Goal: Information Seeking & Learning: Check status

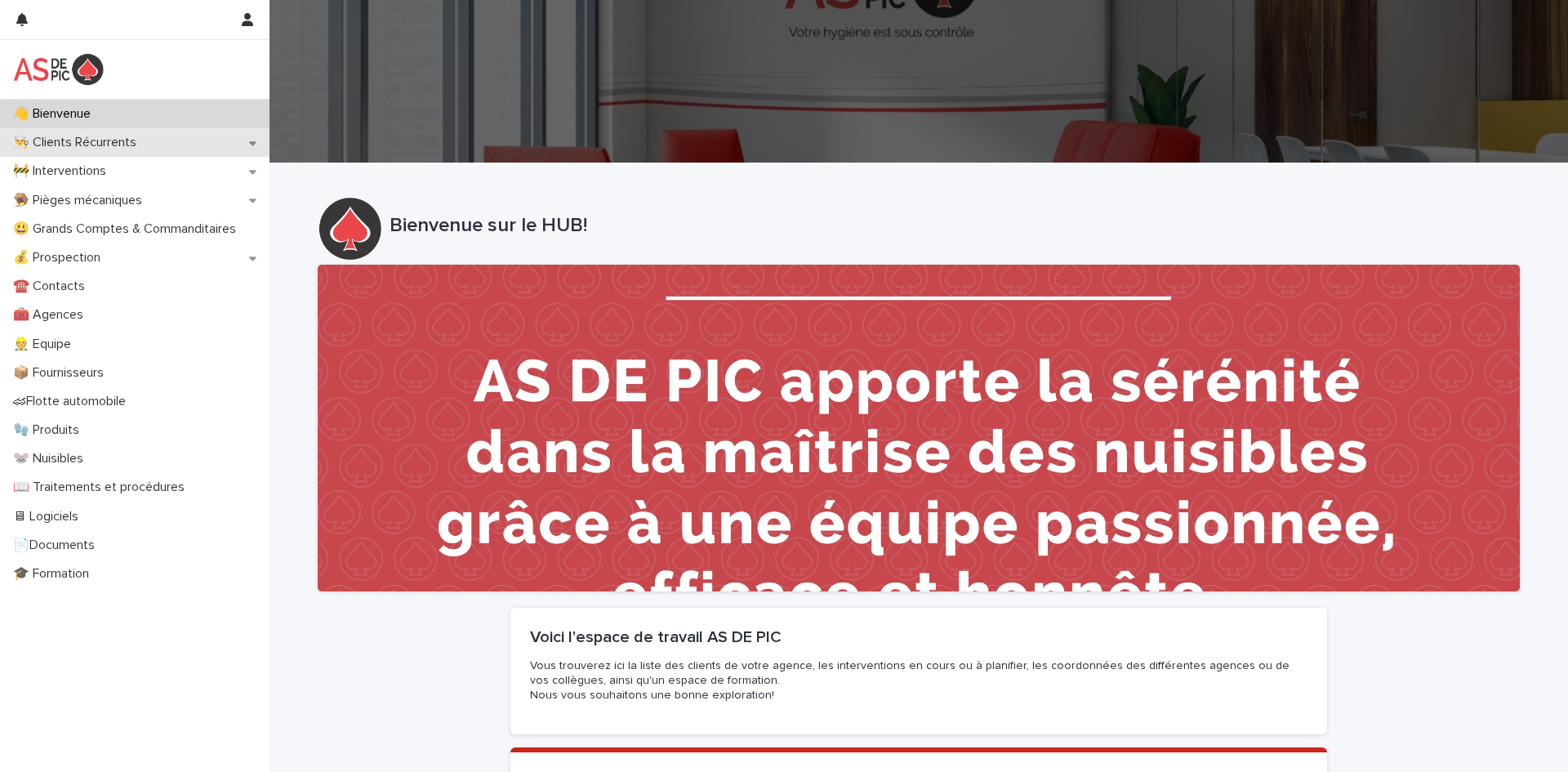
click at [180, 150] on div "👨‍🍳 Clients Récurrents" at bounding box center [134, 142] width 269 height 28
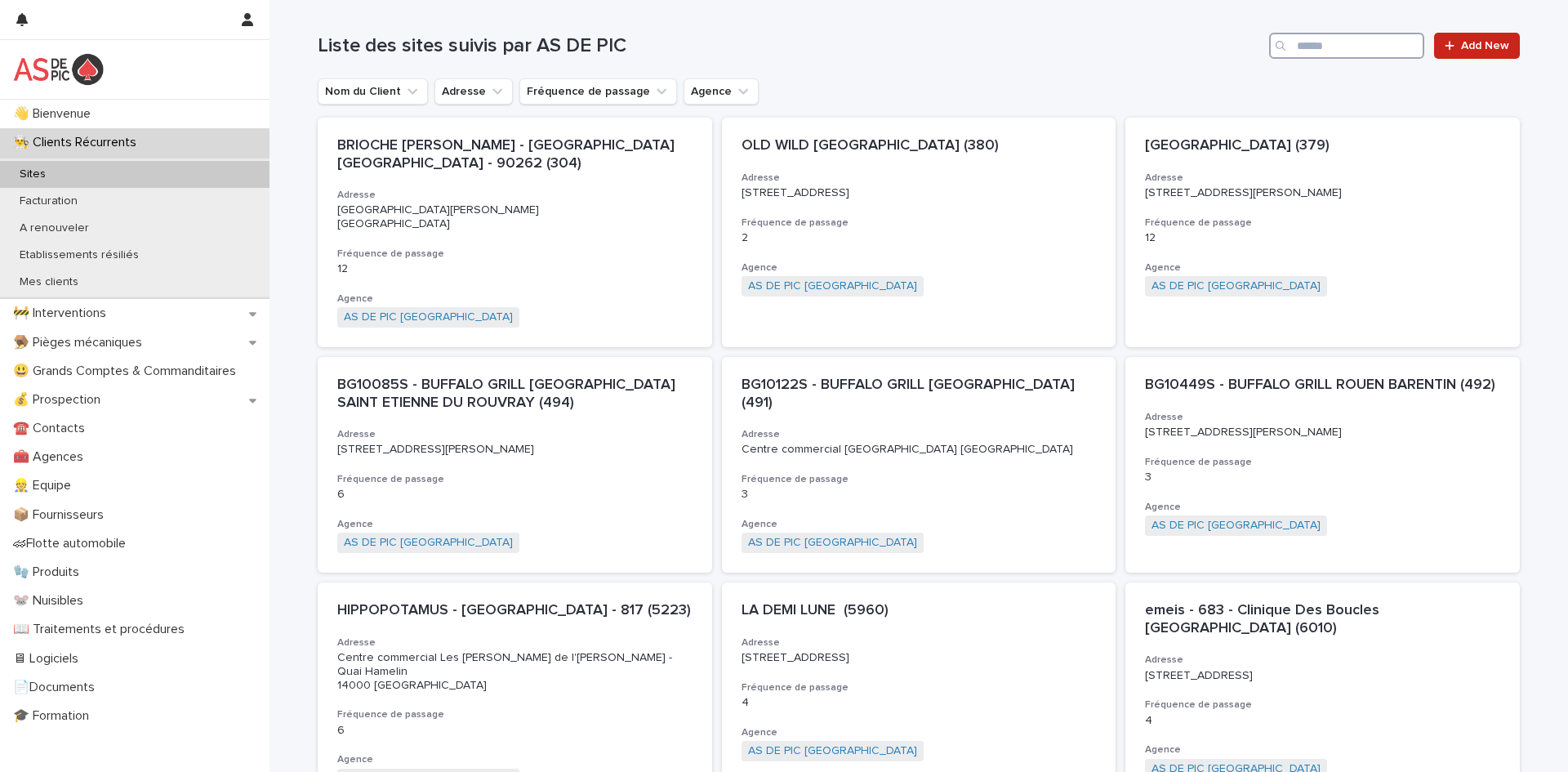
click at [1367, 42] on input "Search" at bounding box center [1347, 46] width 155 height 26
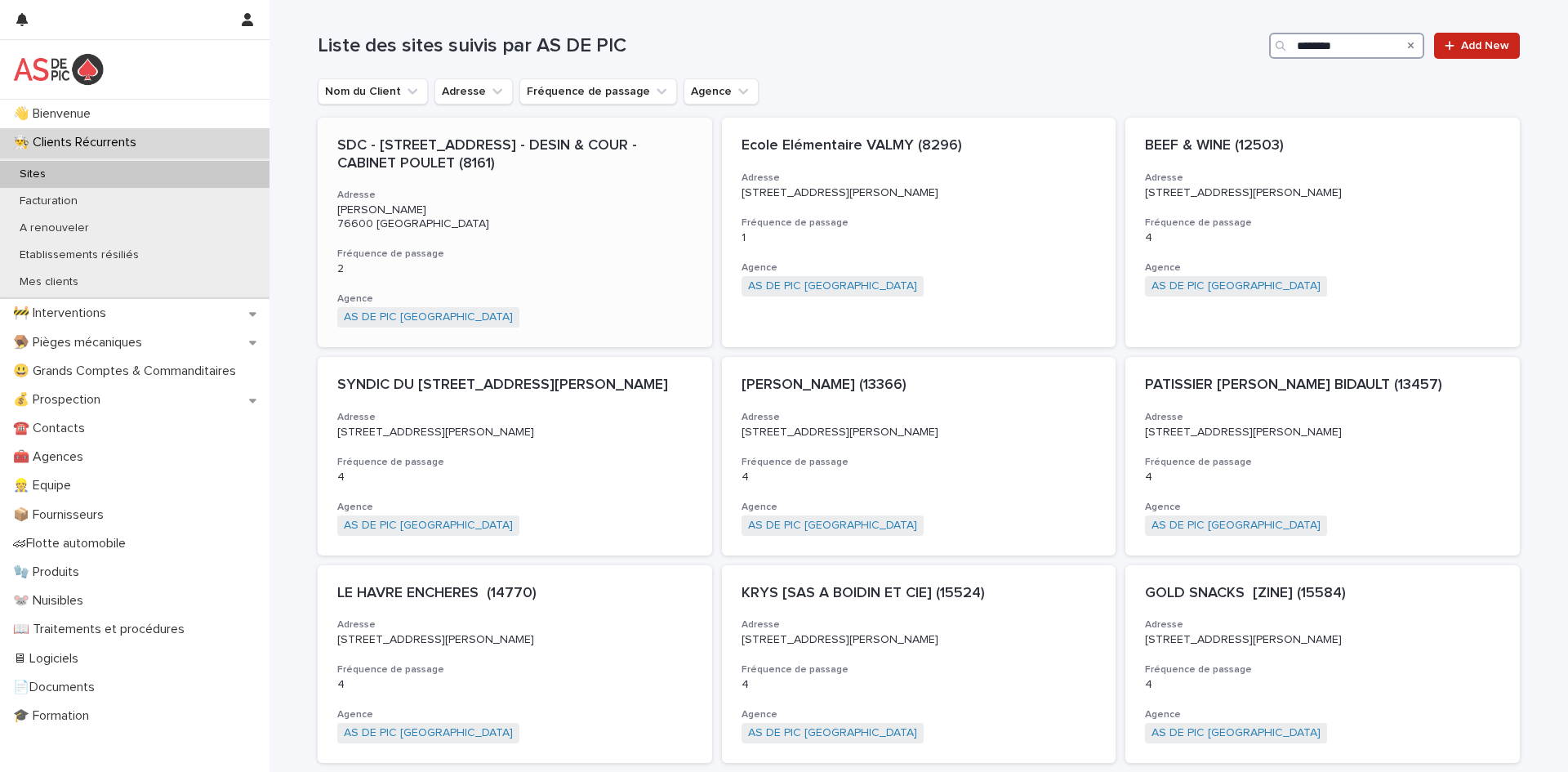
type input "********"
click at [598, 236] on div "SDC - [STREET_ADDRESS] - DESIN & COUR - CABINET POULET (8161) Adresse [PERSON_N…" at bounding box center [514, 232] width 394 height 229
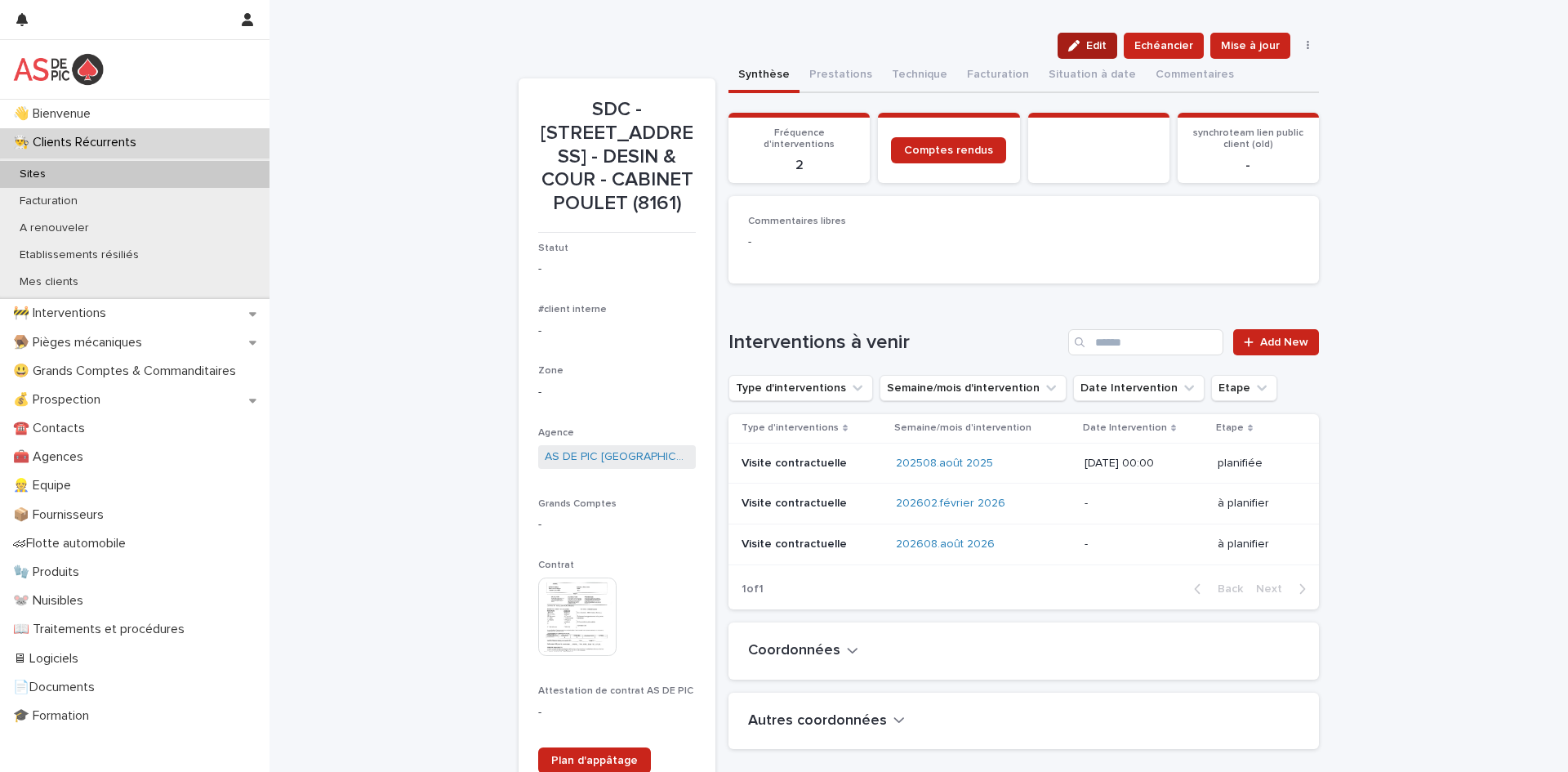
click at [1102, 45] on span "Edit" at bounding box center [1096, 46] width 20 height 12
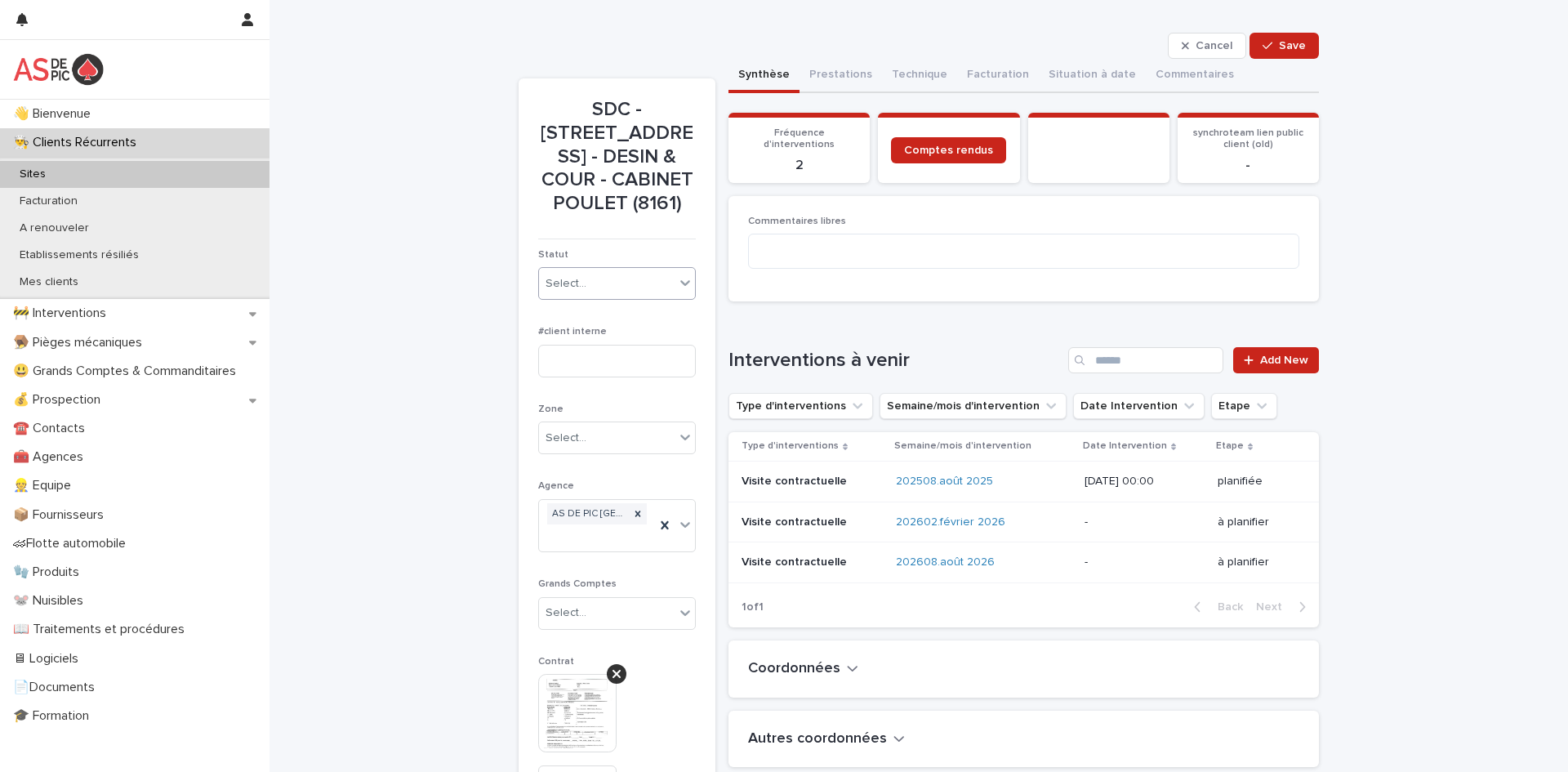
click at [598, 297] on div "Select..." at bounding box center [606, 284] width 135 height 27
type input "*******"
click at [584, 370] on div "Résilié" at bounding box center [616, 362] width 156 height 28
click at [1295, 51] on button "Save" at bounding box center [1284, 46] width 69 height 26
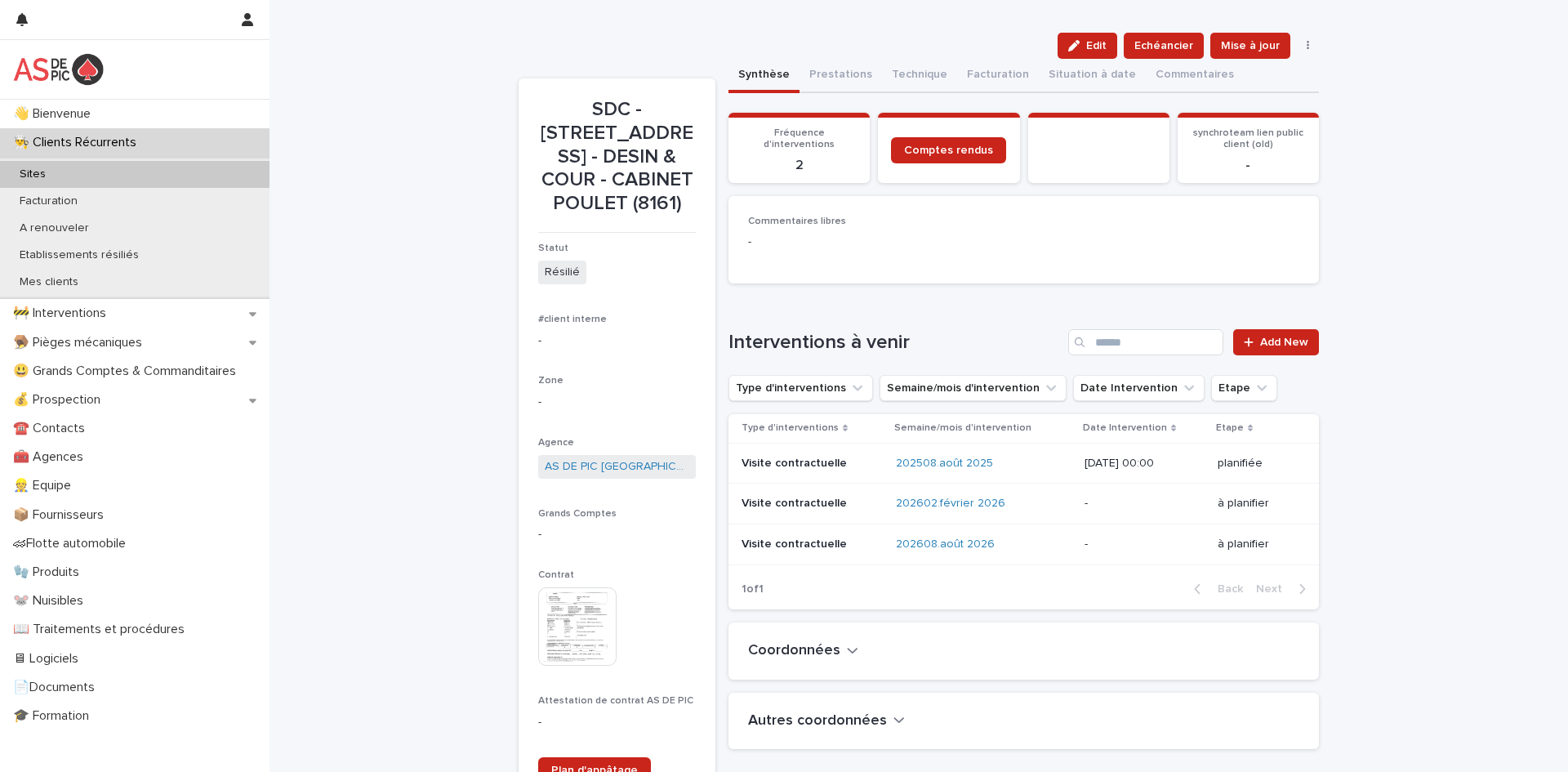
drag, startPoint x: 683, startPoint y: 252, endPoint x: 555, endPoint y: 111, distance: 190.4
click at [555, 111] on p "SDC - [STREET_ADDRESS] - DESIN & COUR - CABINET POULET (8161)" at bounding box center [616, 156] width 158 height 118
copy p "SDC - [STREET_ADDRESS] - DESIN & COUR - CABINET POULET (8161)"
click at [110, 312] on p "🚧 Interventions" at bounding box center [62, 312] width 112 height 16
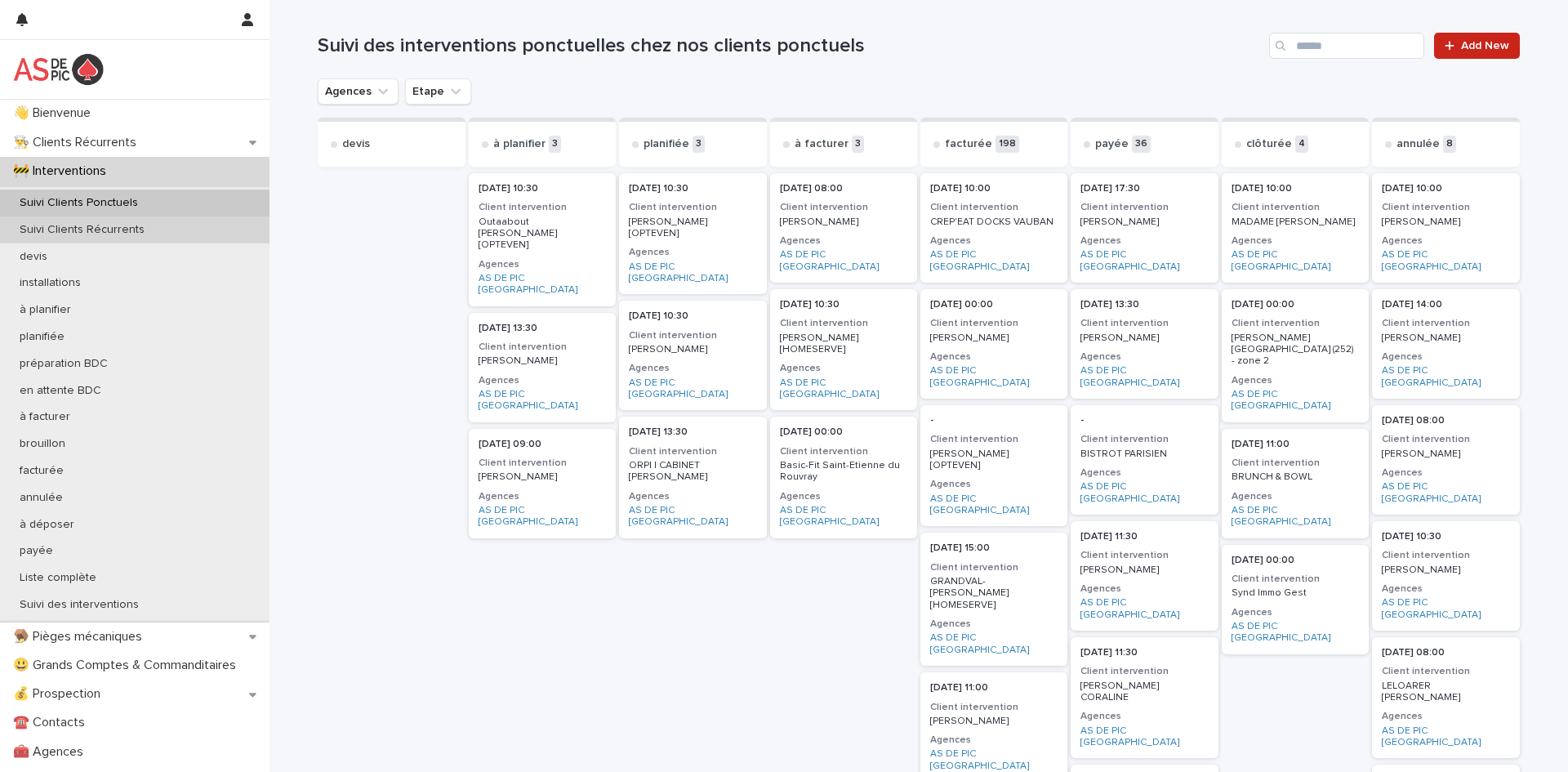
click at [202, 233] on div "Suivi Clients Récurrents" at bounding box center [134, 230] width 269 height 27
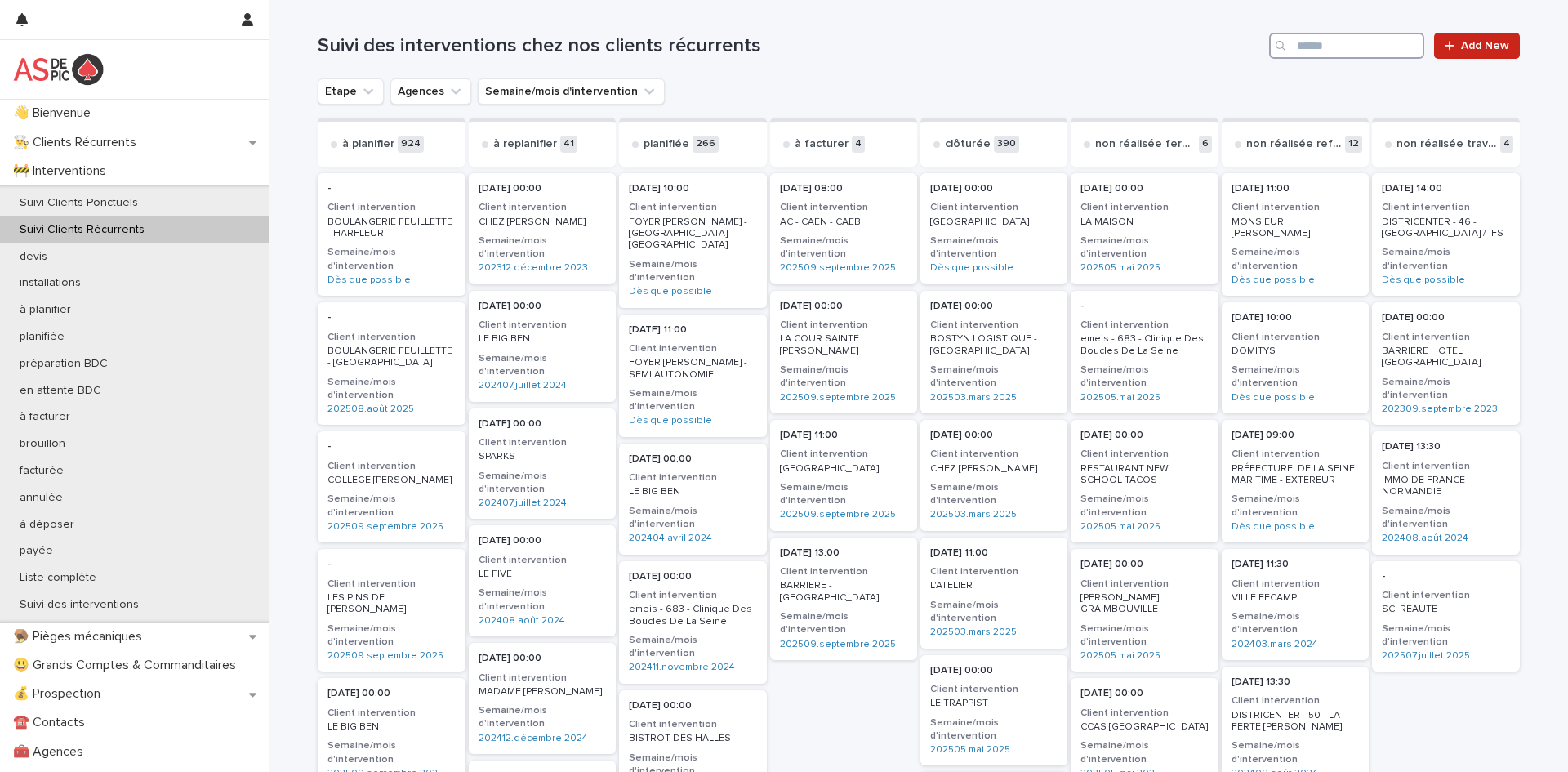
click at [1342, 37] on input "Search" at bounding box center [1347, 46] width 155 height 26
paste input "**********"
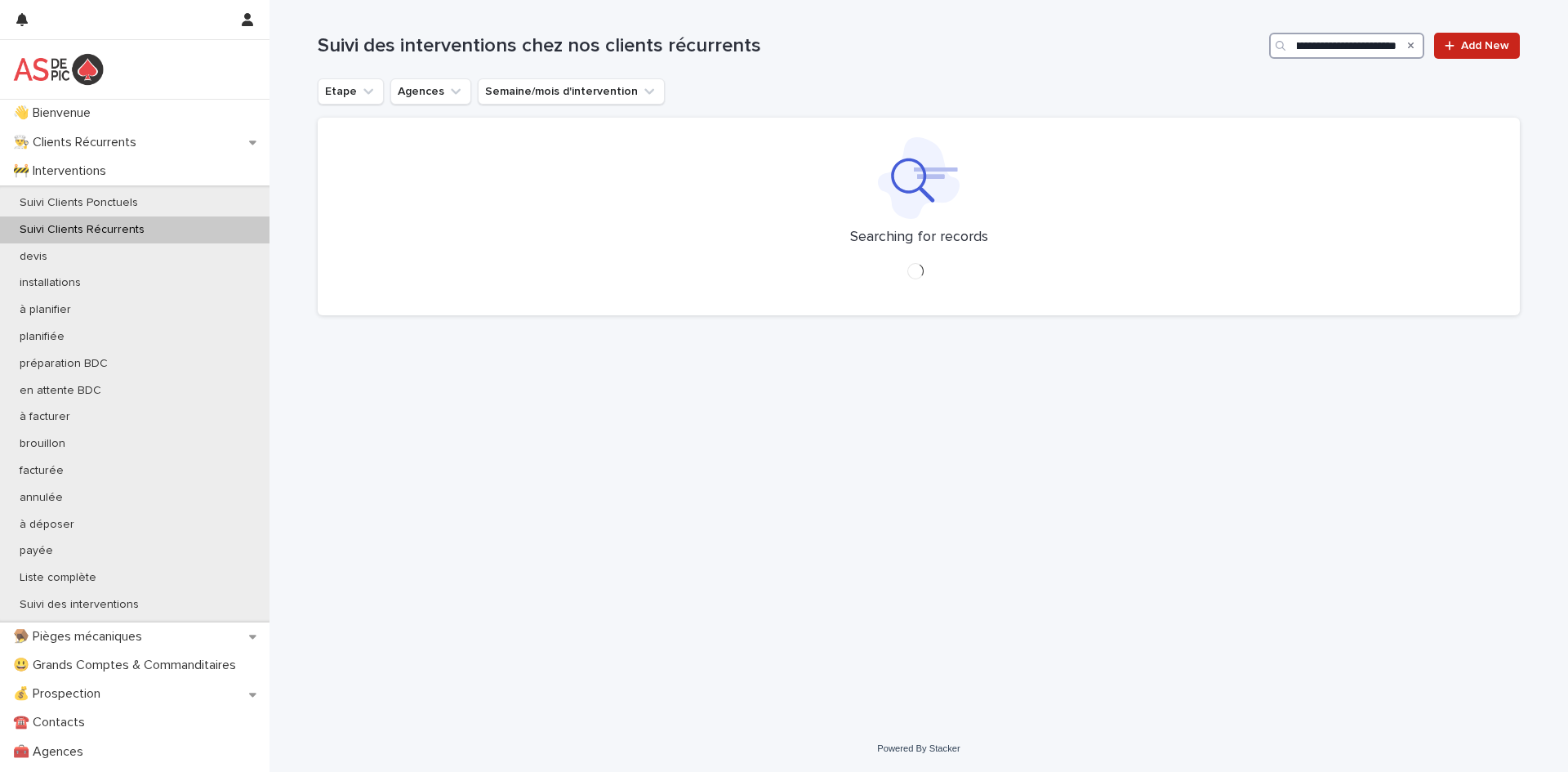
scroll to position [0, 352]
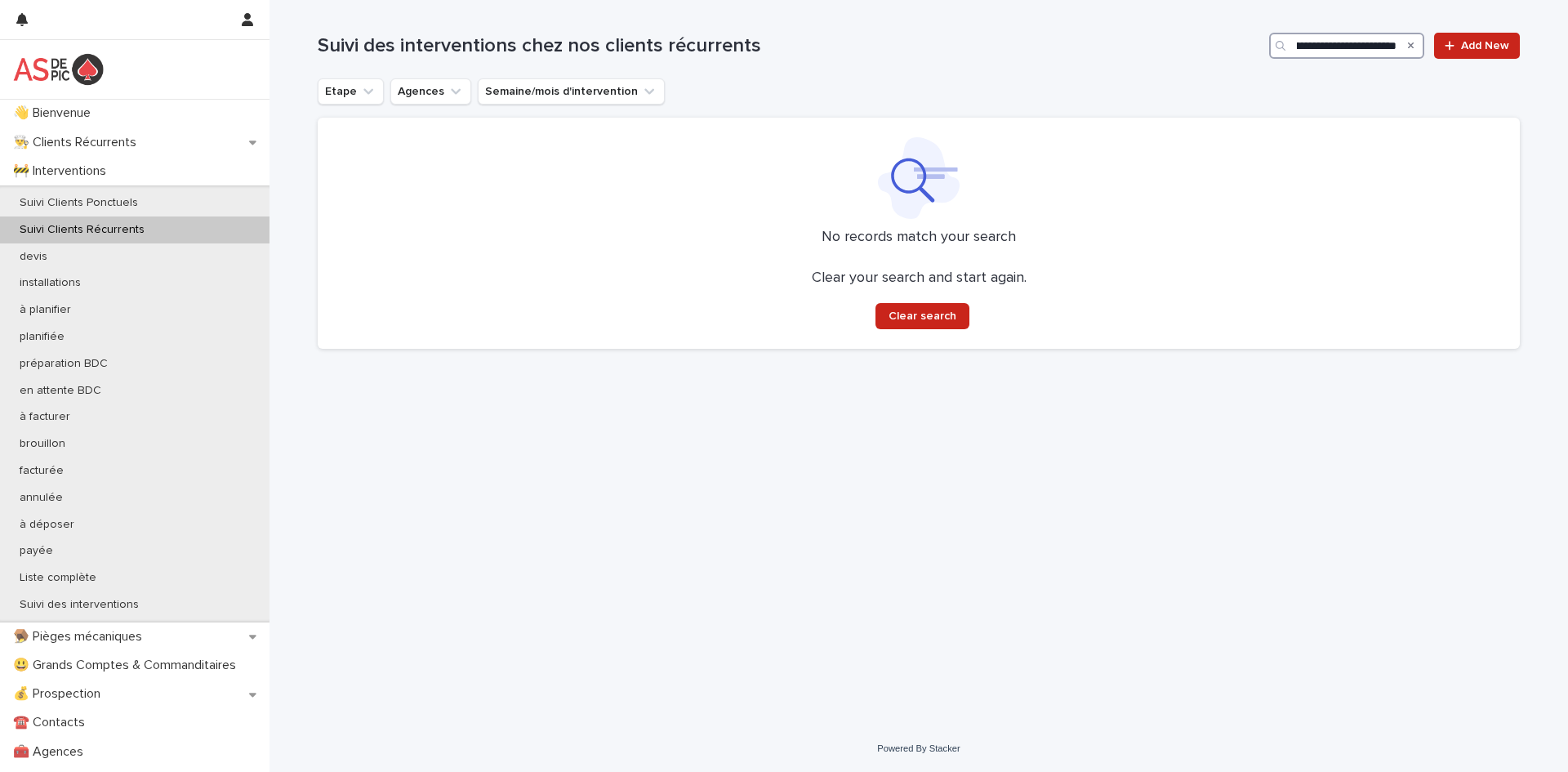
type input "**********"
drag, startPoint x: 1398, startPoint y: 47, endPoint x: 1170, endPoint y: 49, distance: 228.0
click at [1170, 49] on div "**********" at bounding box center [919, 46] width 1202 height 26
click at [1411, 46] on icon "Search" at bounding box center [1411, 45] width 6 height 6
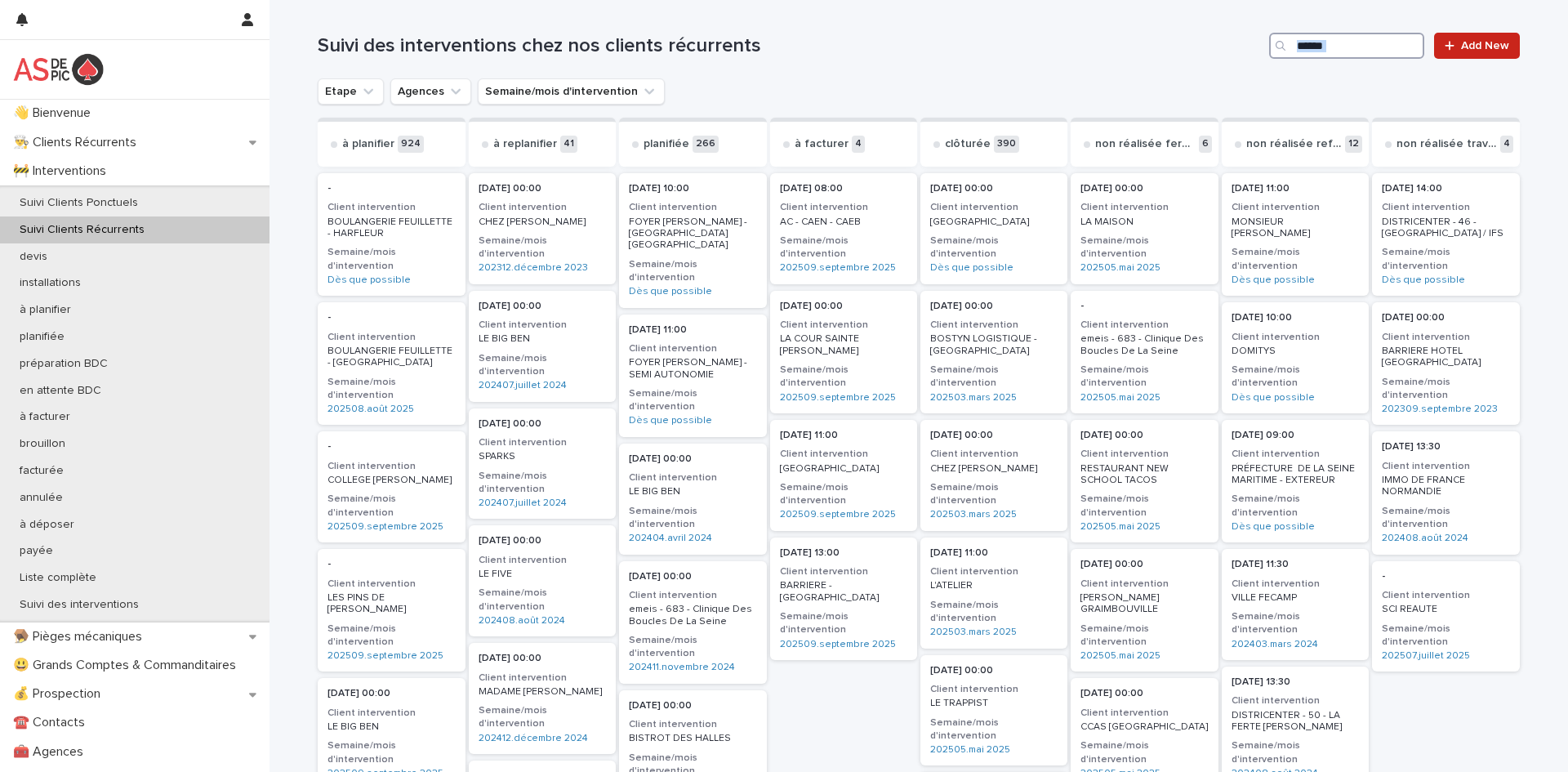
click at [1360, 44] on input "Search" at bounding box center [1347, 46] width 155 height 26
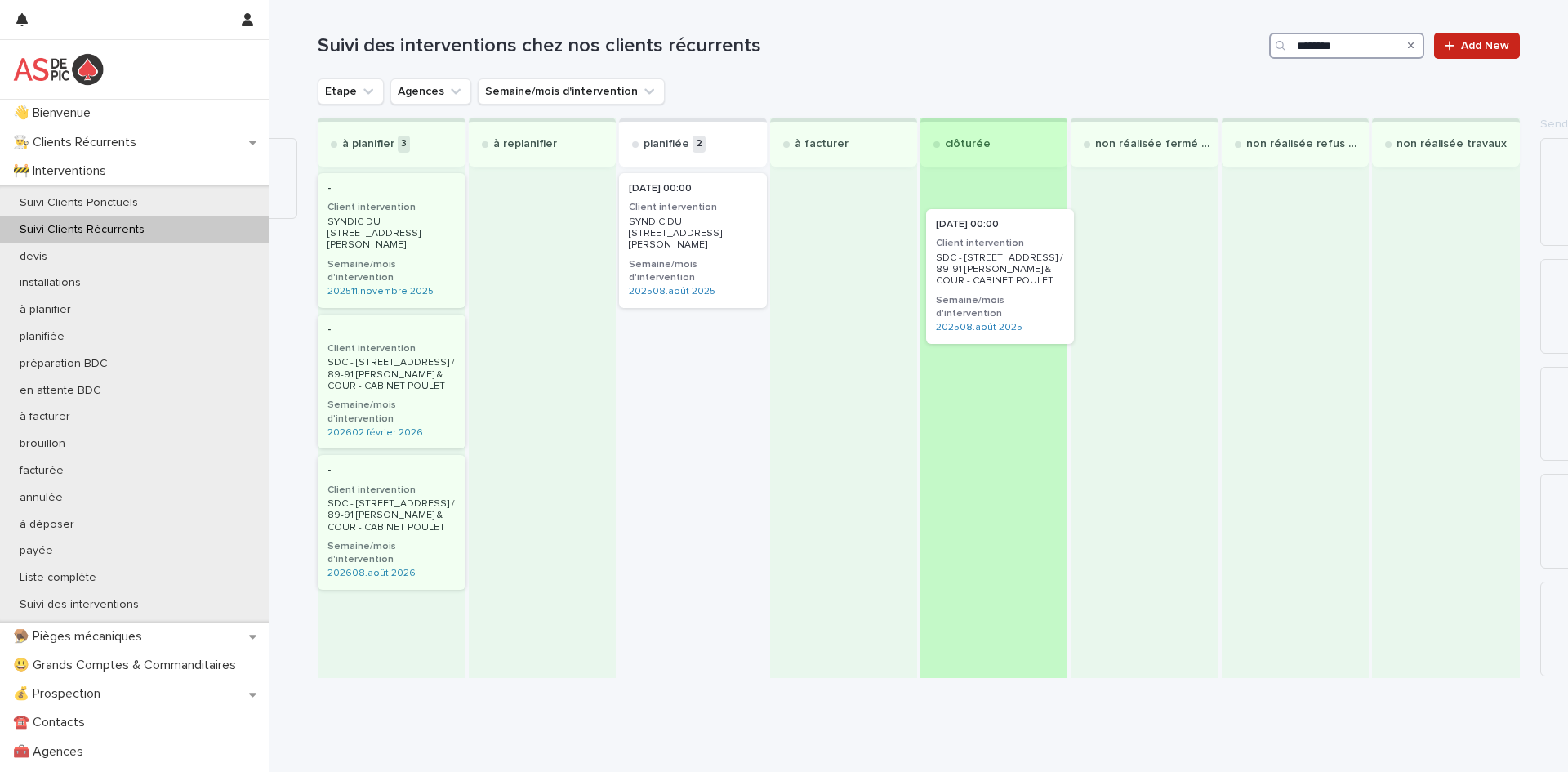
drag, startPoint x: 662, startPoint y: 227, endPoint x: 976, endPoint y: 268, distance: 316.7
click at [976, 268] on div "à planifier 3 - Client intervention SYNDIC DU [STREET_ADDRESS][PERSON_NAME]/moi…" at bounding box center [919, 397] width 1202 height 560
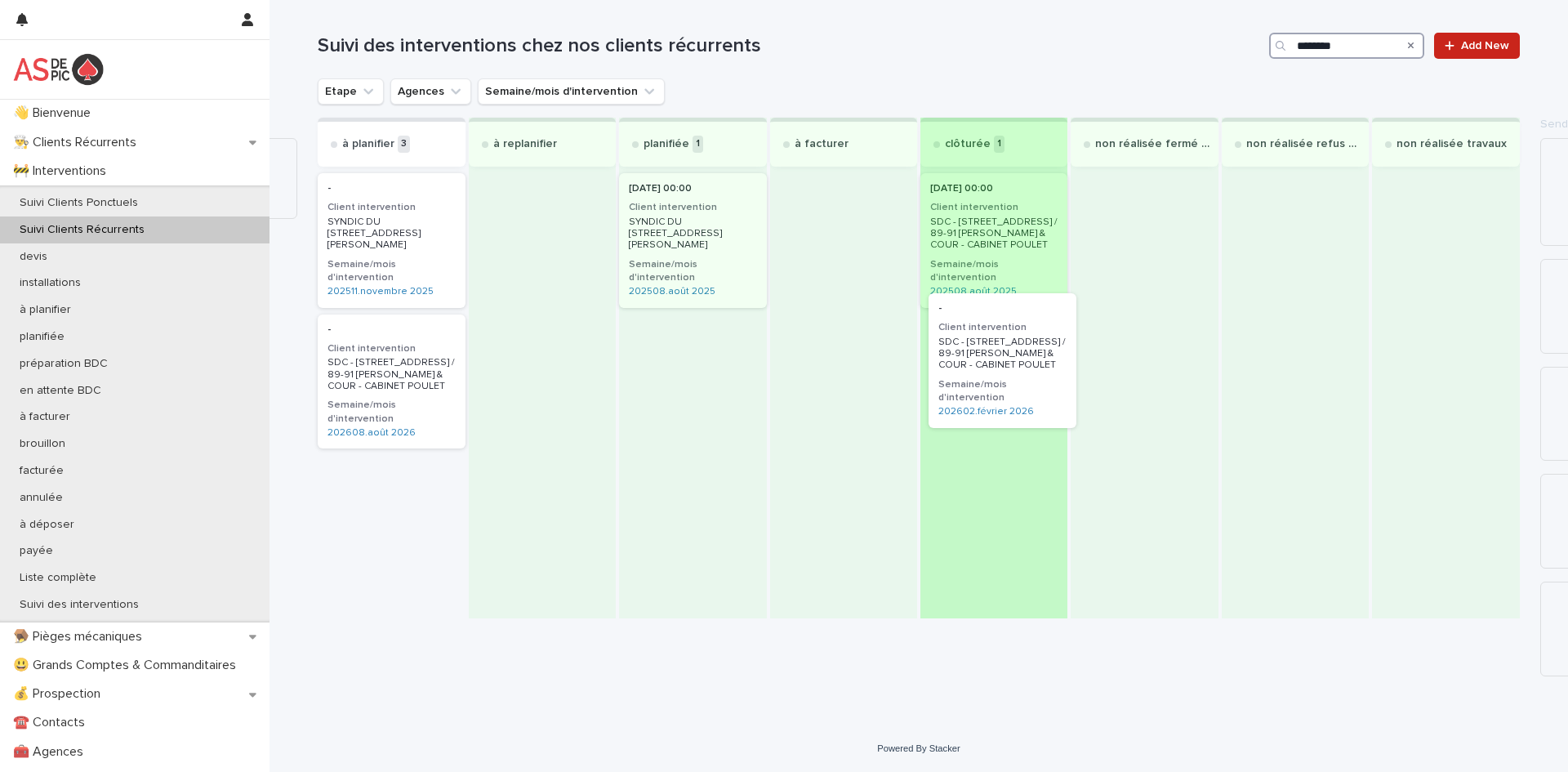
drag, startPoint x: 405, startPoint y: 342, endPoint x: 1020, endPoint y: 345, distance: 615.0
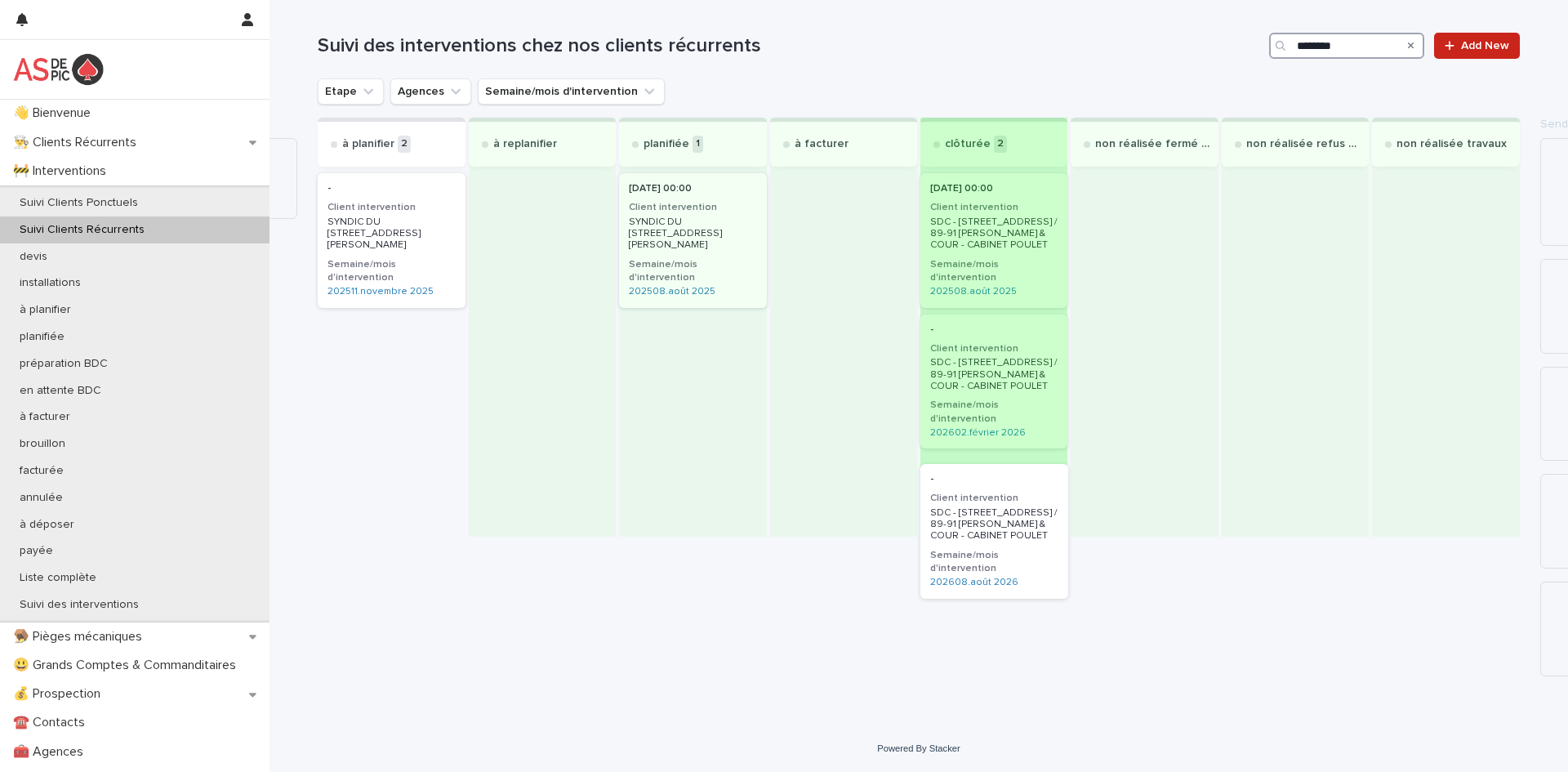
drag, startPoint x: 373, startPoint y: 341, endPoint x: 982, endPoint y: 521, distance: 635.0
click at [982, 521] on div "à planifier 2 - Client intervention SYNDIC DU [STREET_ADDRESS][PERSON_NAME]/moi…" at bounding box center [919, 327] width 1202 height 419
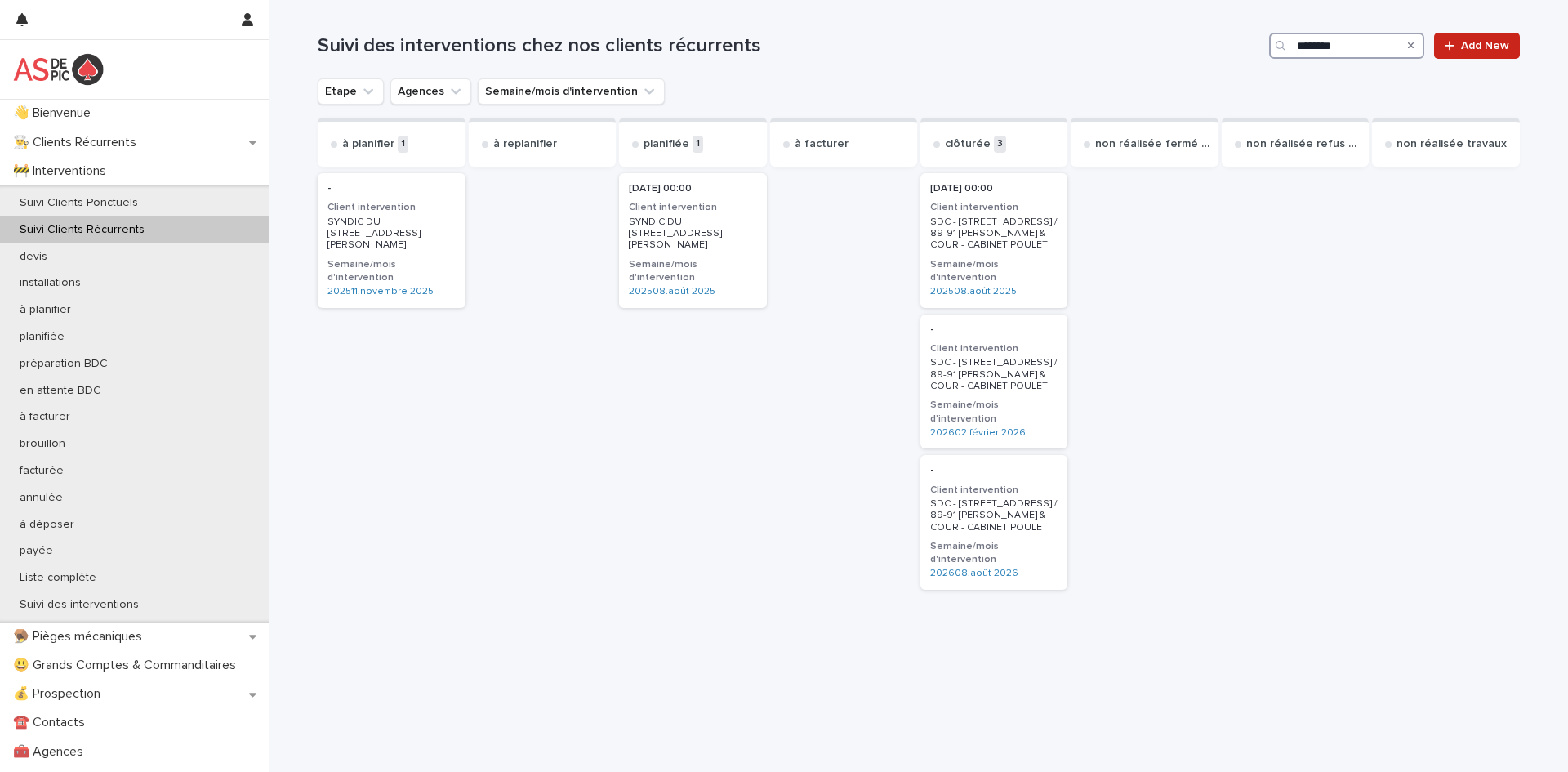
type input "********"
click at [104, 110] on p "👋 Bienvenue" at bounding box center [55, 112] width 97 height 16
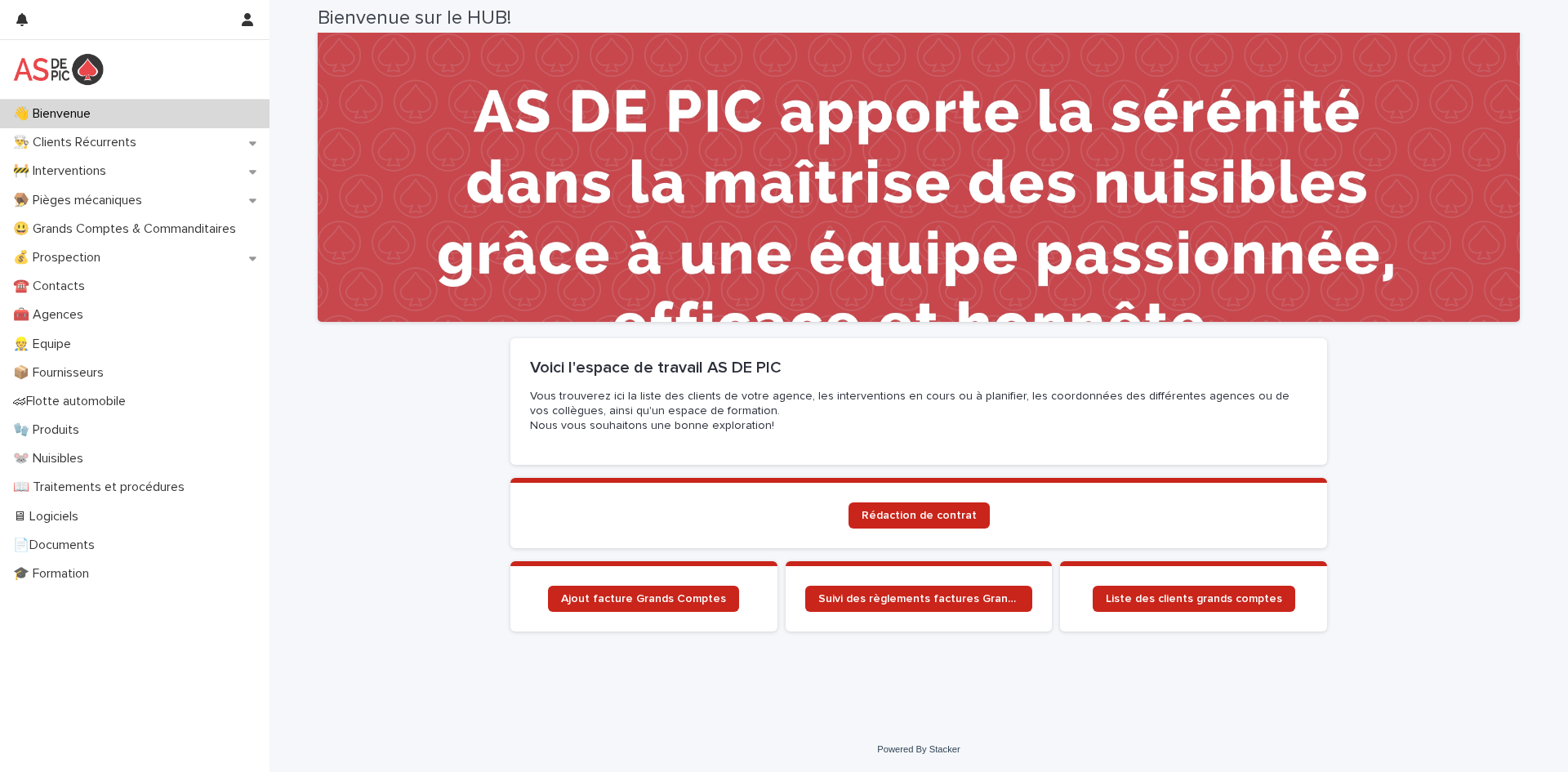
scroll to position [261, 0]
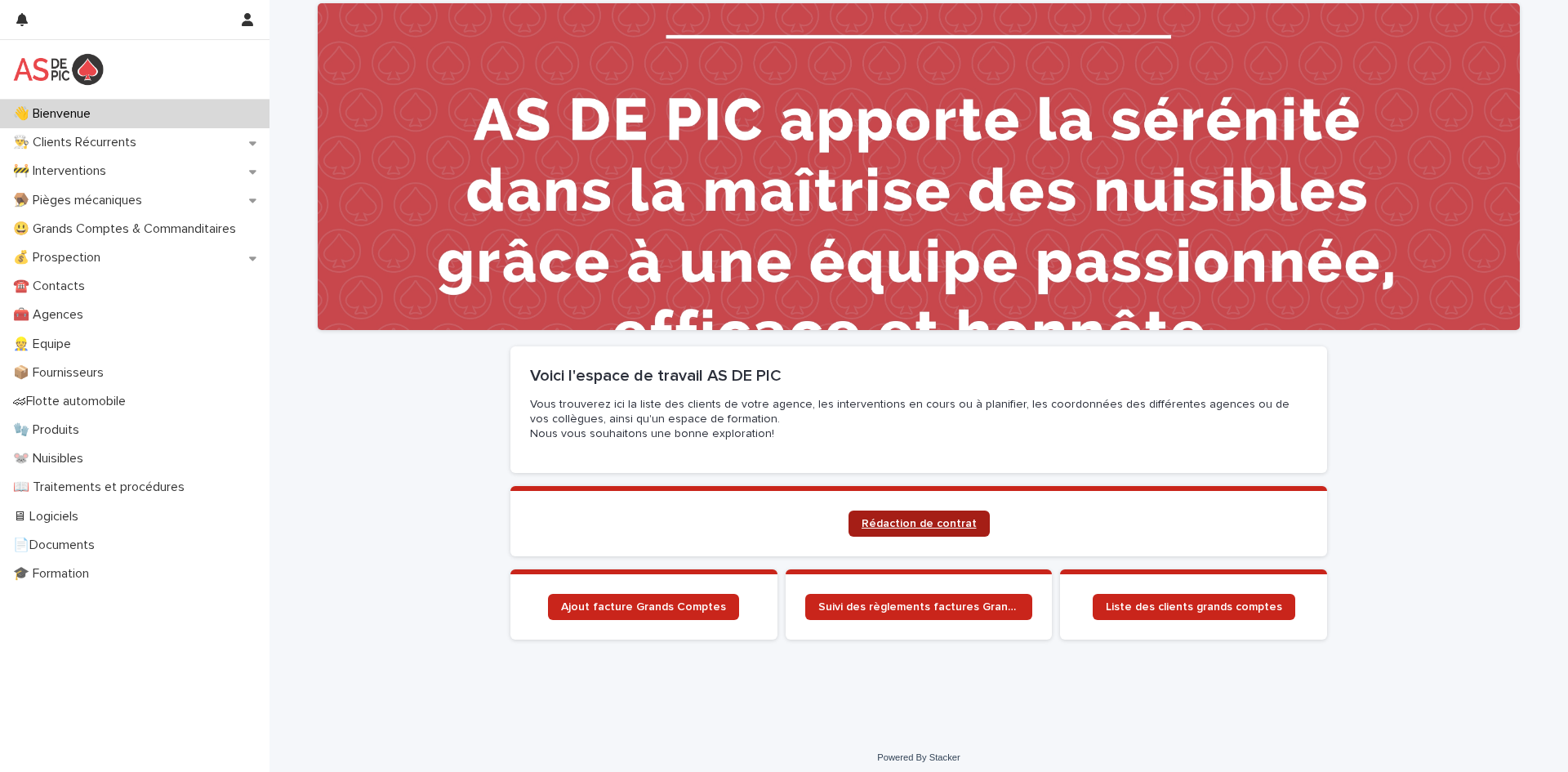
click at [907, 527] on span "Rédaction de contrat" at bounding box center [919, 523] width 115 height 12
click at [152, 148] on div "👨‍🍳 Clients Récurrents" at bounding box center [134, 142] width 269 height 28
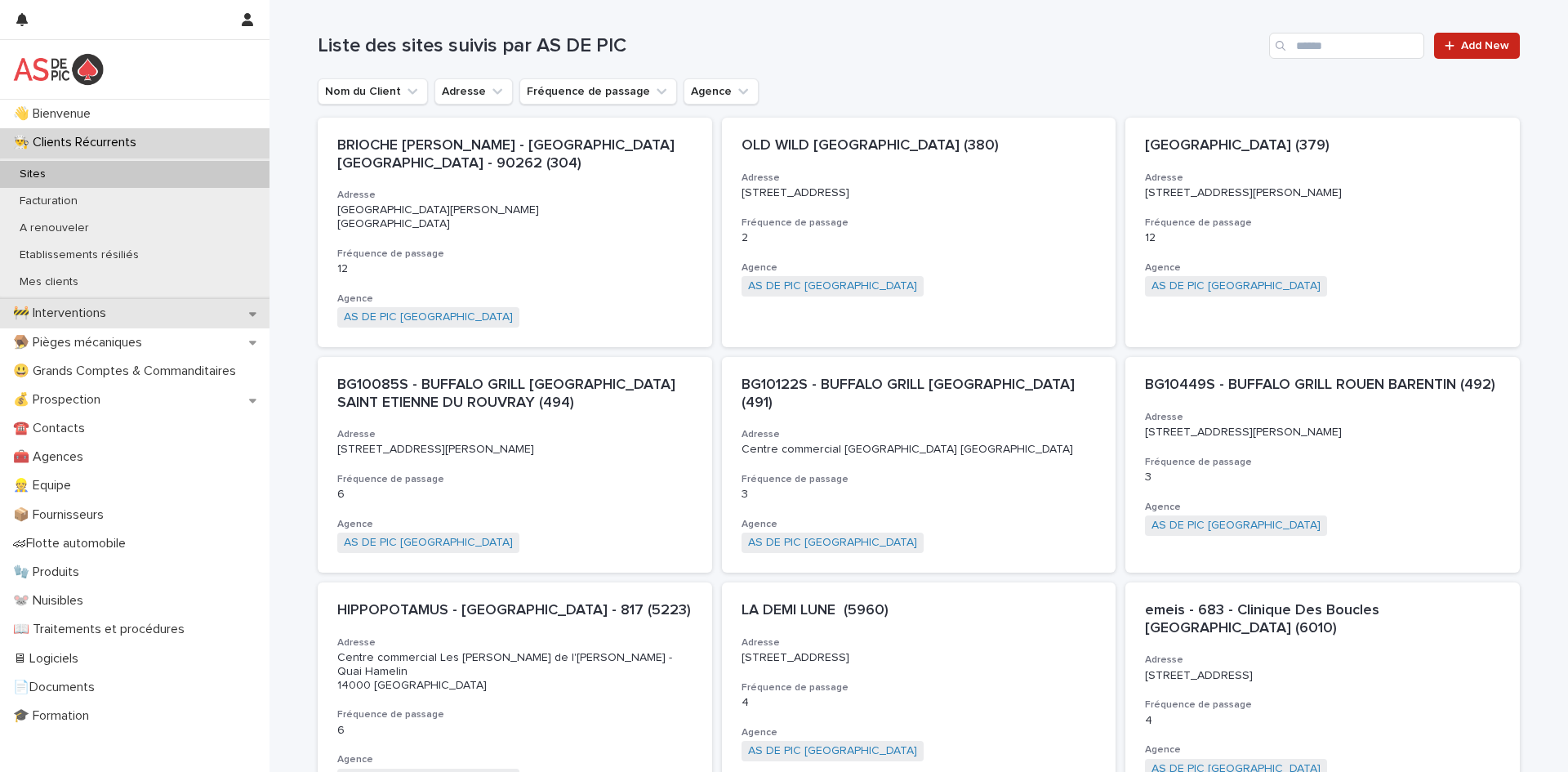
click at [197, 309] on div "🚧 Interventions" at bounding box center [134, 312] width 269 height 28
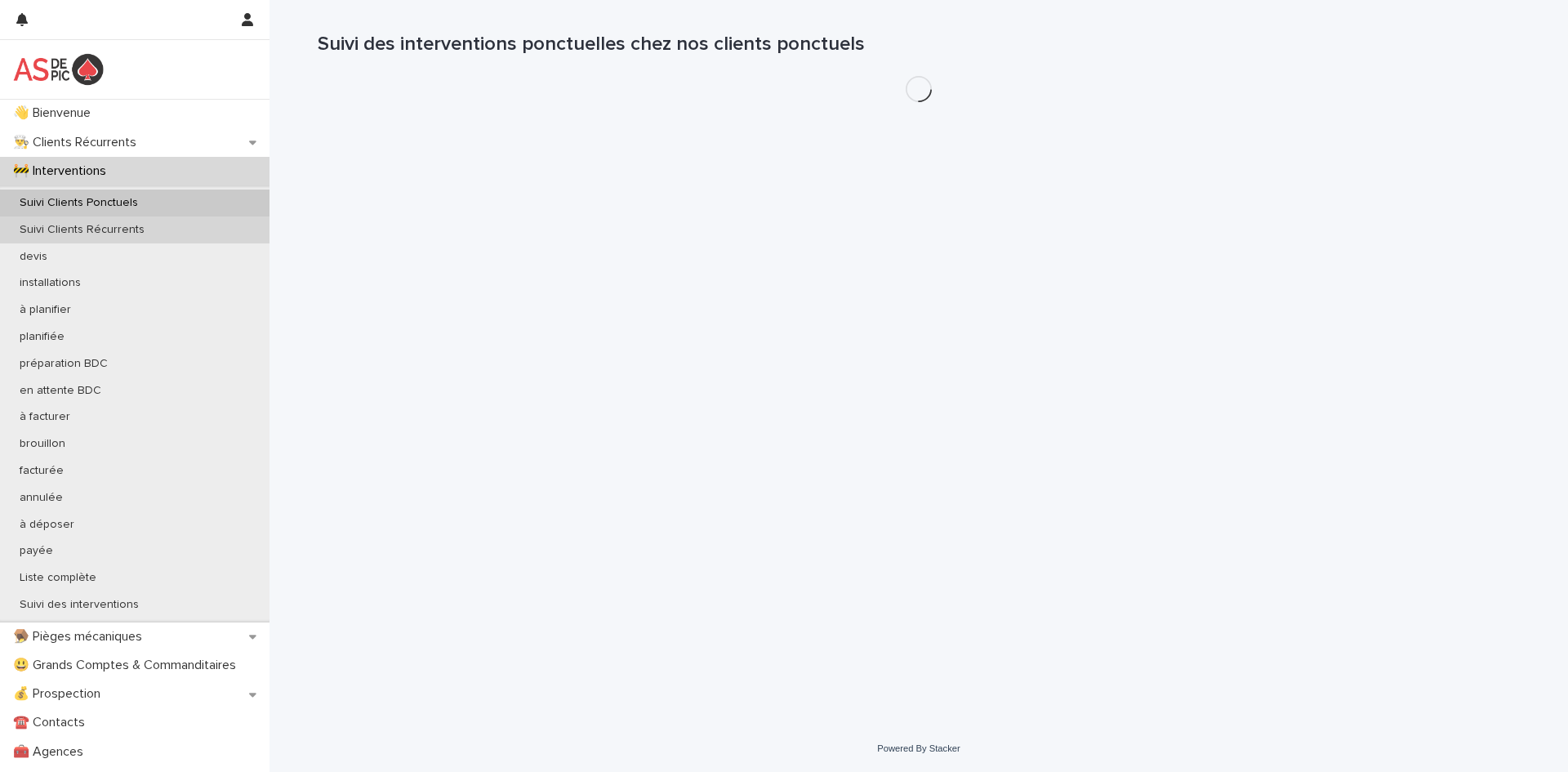
click at [198, 227] on div "Suivi Clients Récurrents" at bounding box center [134, 230] width 269 height 27
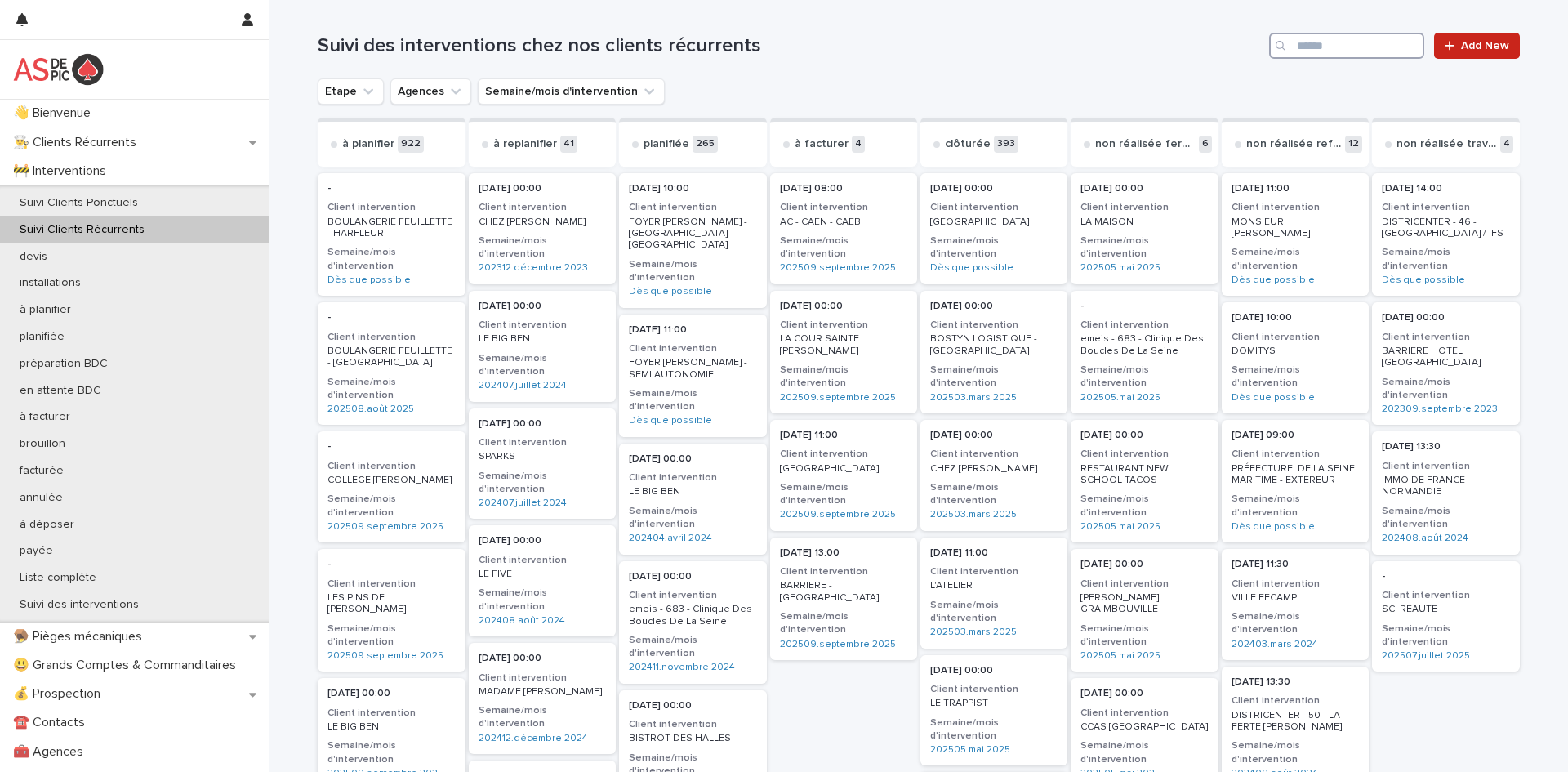
click at [1334, 43] on input "Search" at bounding box center [1347, 46] width 155 height 26
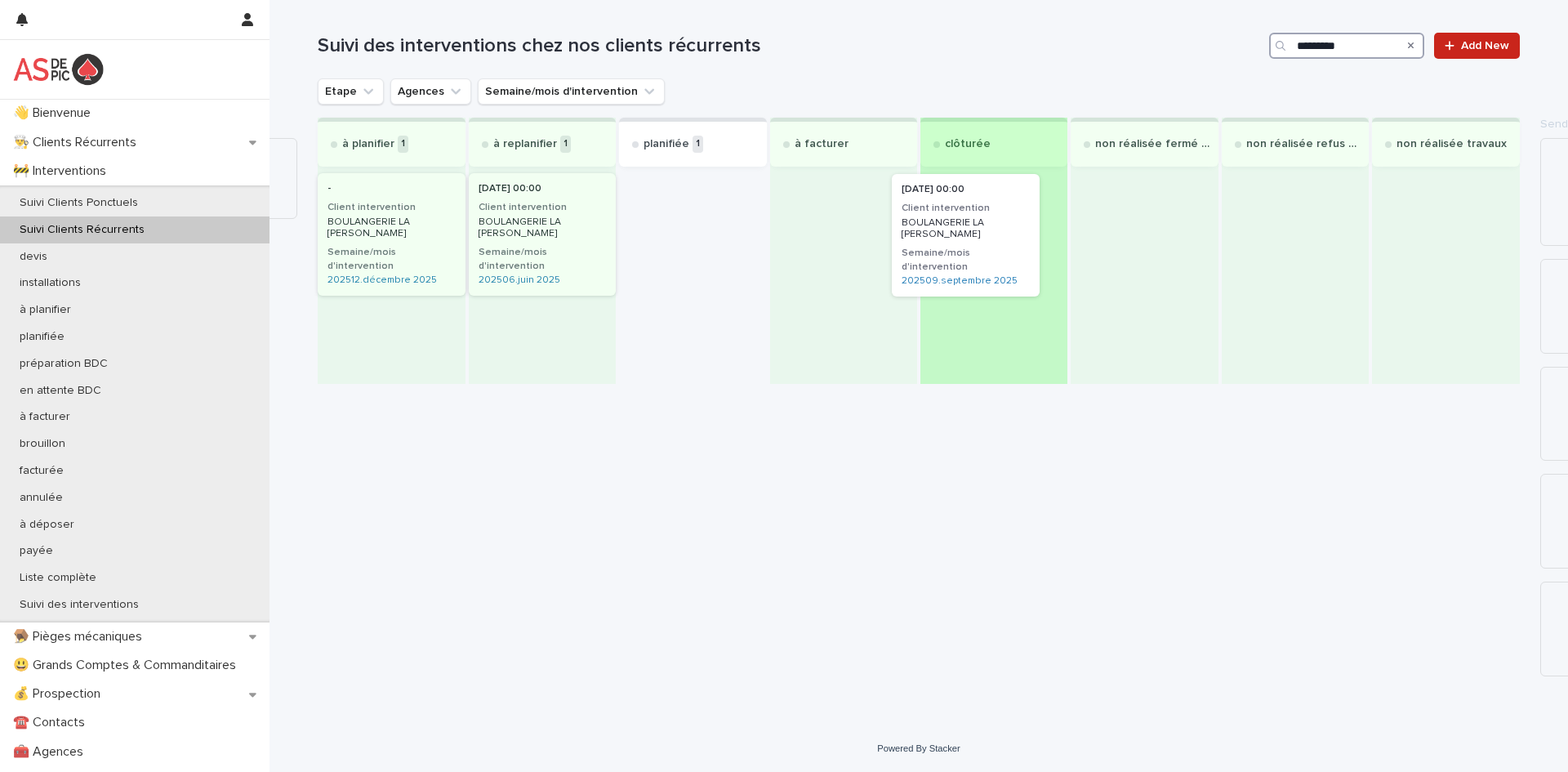
drag, startPoint x: 752, startPoint y: 220, endPoint x: 931, endPoint y: 211, distance: 179.2
click at [931, 211] on div "à planifier 1 - Client intervention BOULANGERIE LA [PERSON_NAME]/mois d'interve…" at bounding box center [919, 250] width 1202 height 266
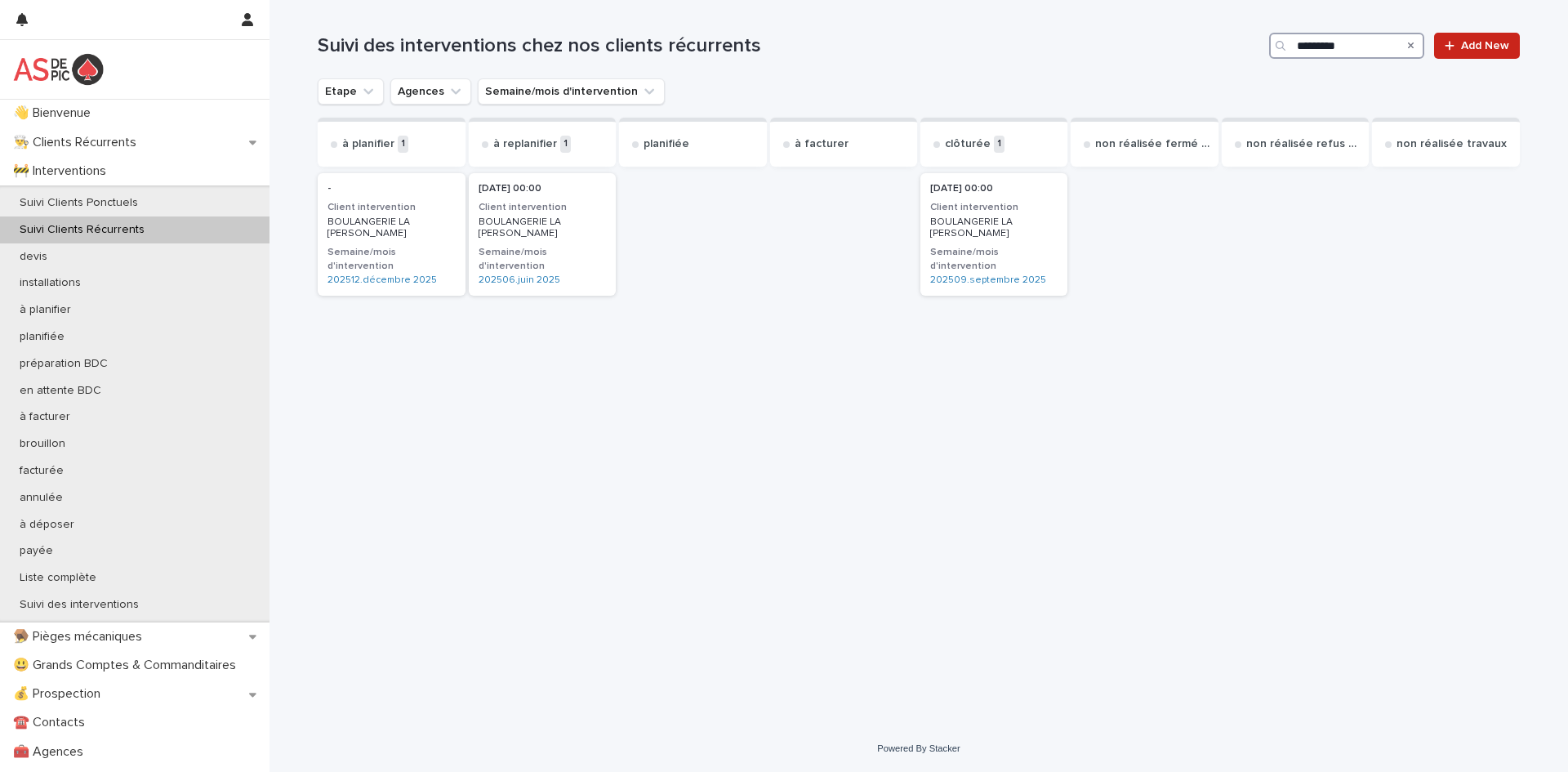
drag, startPoint x: 1362, startPoint y: 50, endPoint x: 1225, endPoint y: 42, distance: 137.2
click at [1226, 42] on div "Suivi des interventions chez nos clients récurrents ********* Add New" at bounding box center [919, 46] width 1202 height 26
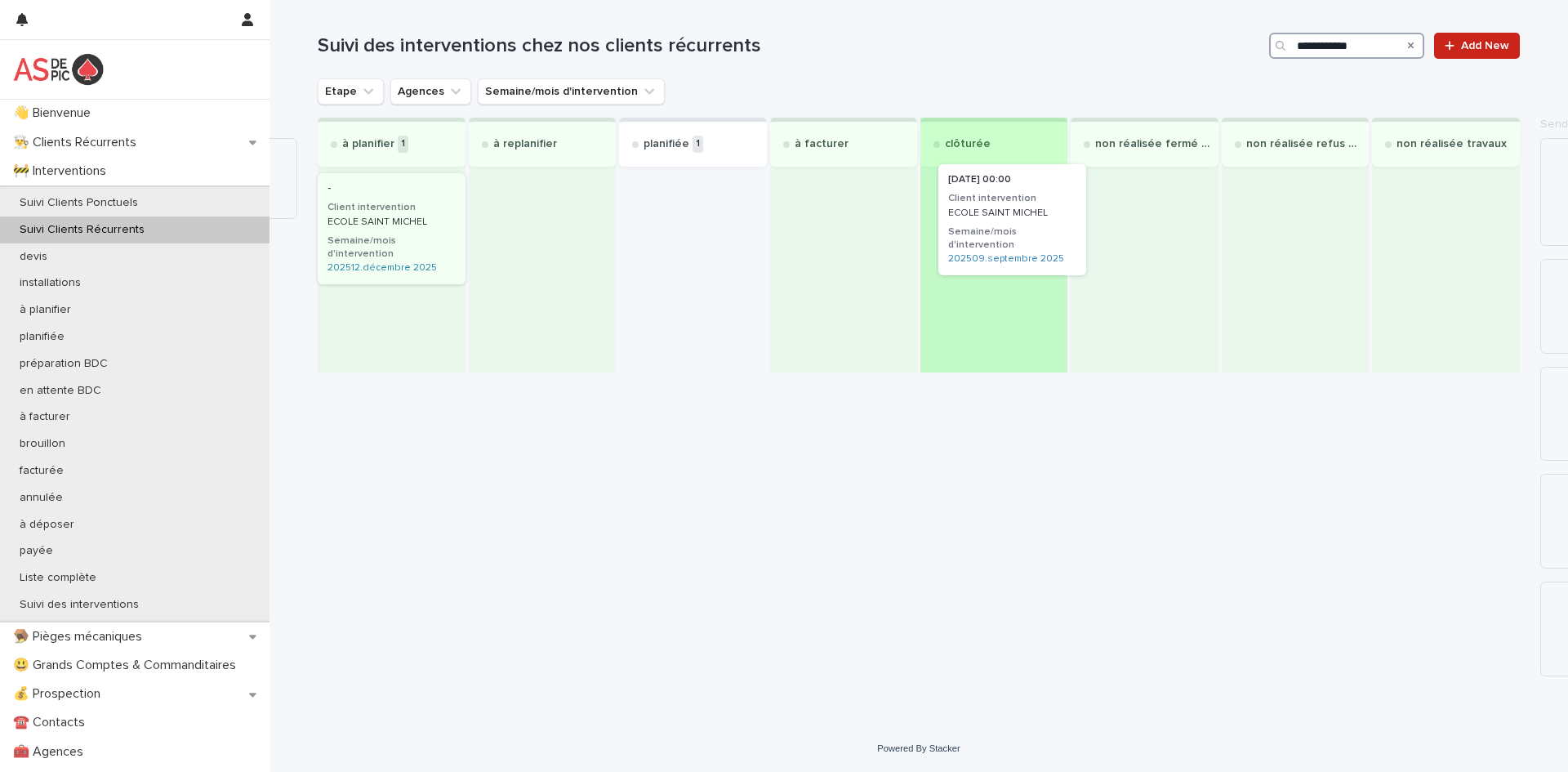
drag, startPoint x: 700, startPoint y: 212, endPoint x: 1026, endPoint y: 206, distance: 326.1
click at [1026, 206] on div "à planifier 1 - Client intervention ECOLE SAINT [PERSON_NAME]/mois d'interventi…" at bounding box center [919, 245] width 1202 height 255
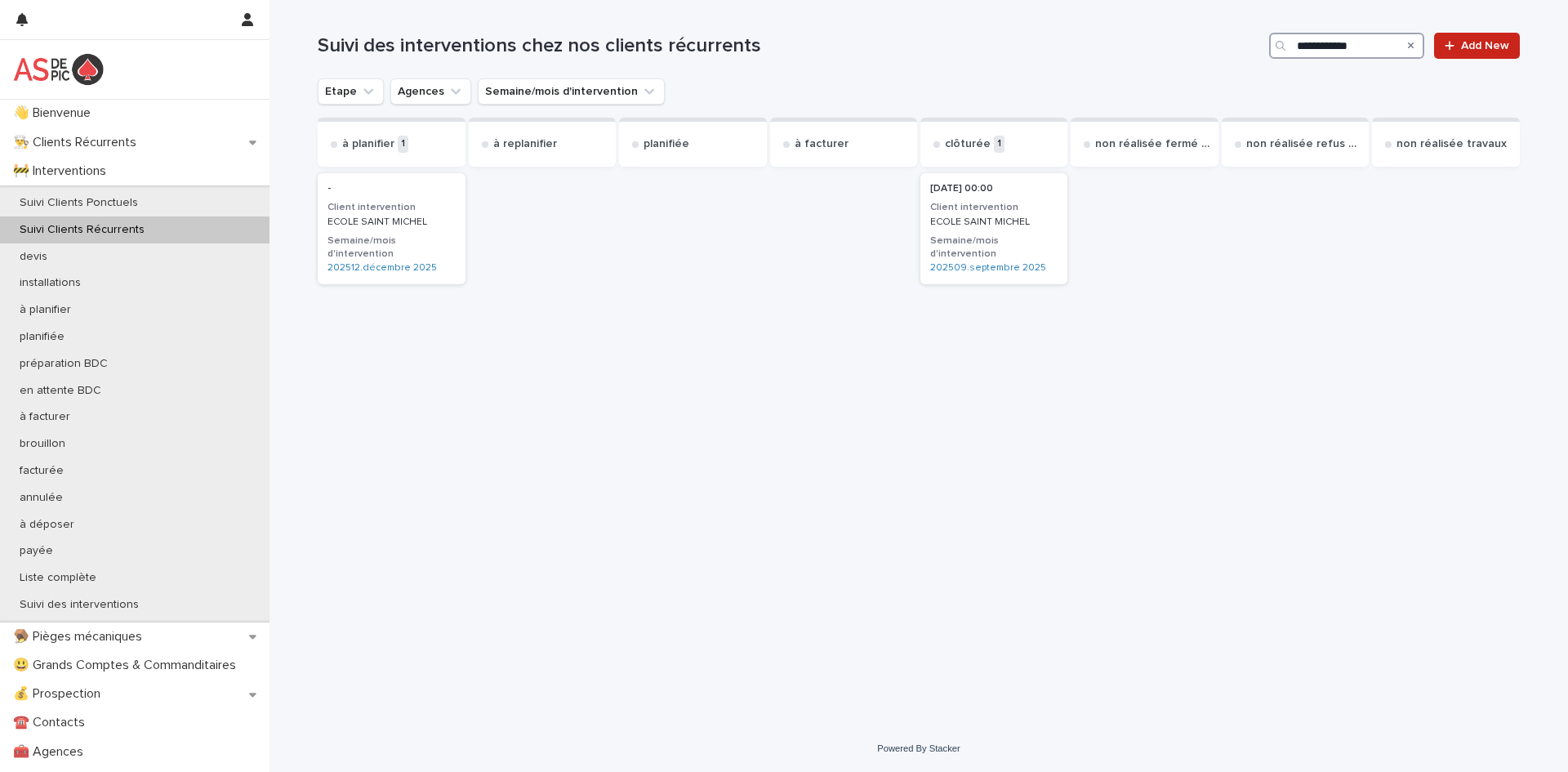
drag, startPoint x: 1356, startPoint y: 50, endPoint x: 1203, endPoint y: 45, distance: 153.1
click at [1203, 45] on div "**********" at bounding box center [919, 46] width 1202 height 26
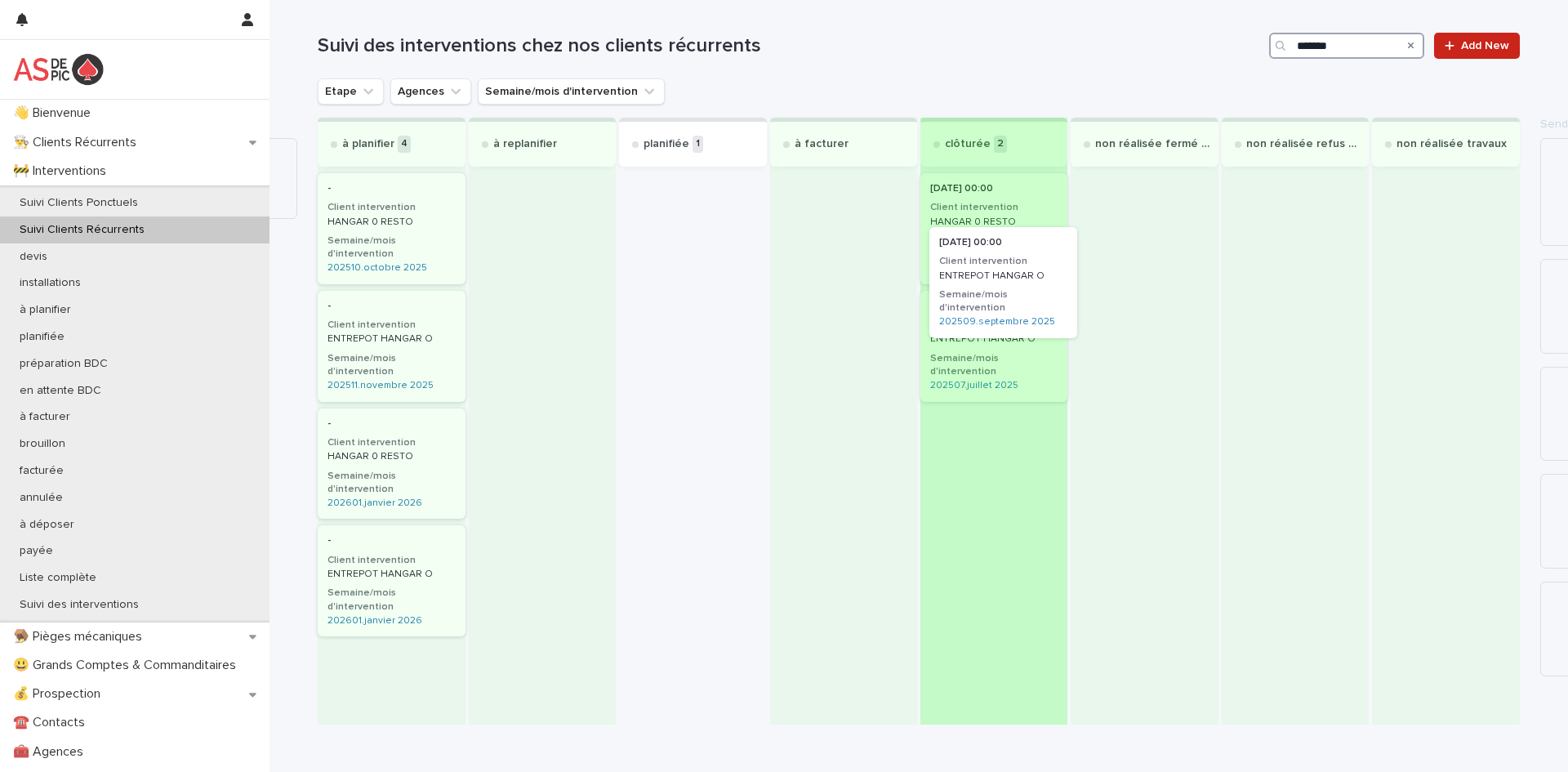
drag, startPoint x: 746, startPoint y: 243, endPoint x: 1000, endPoint y: 248, distance: 254.0
click at [1000, 248] on div "à planifier 4 - Client intervention HANGAR 0 RESTO Semaine/mois d'intervention …" at bounding box center [919, 421] width 1202 height 607
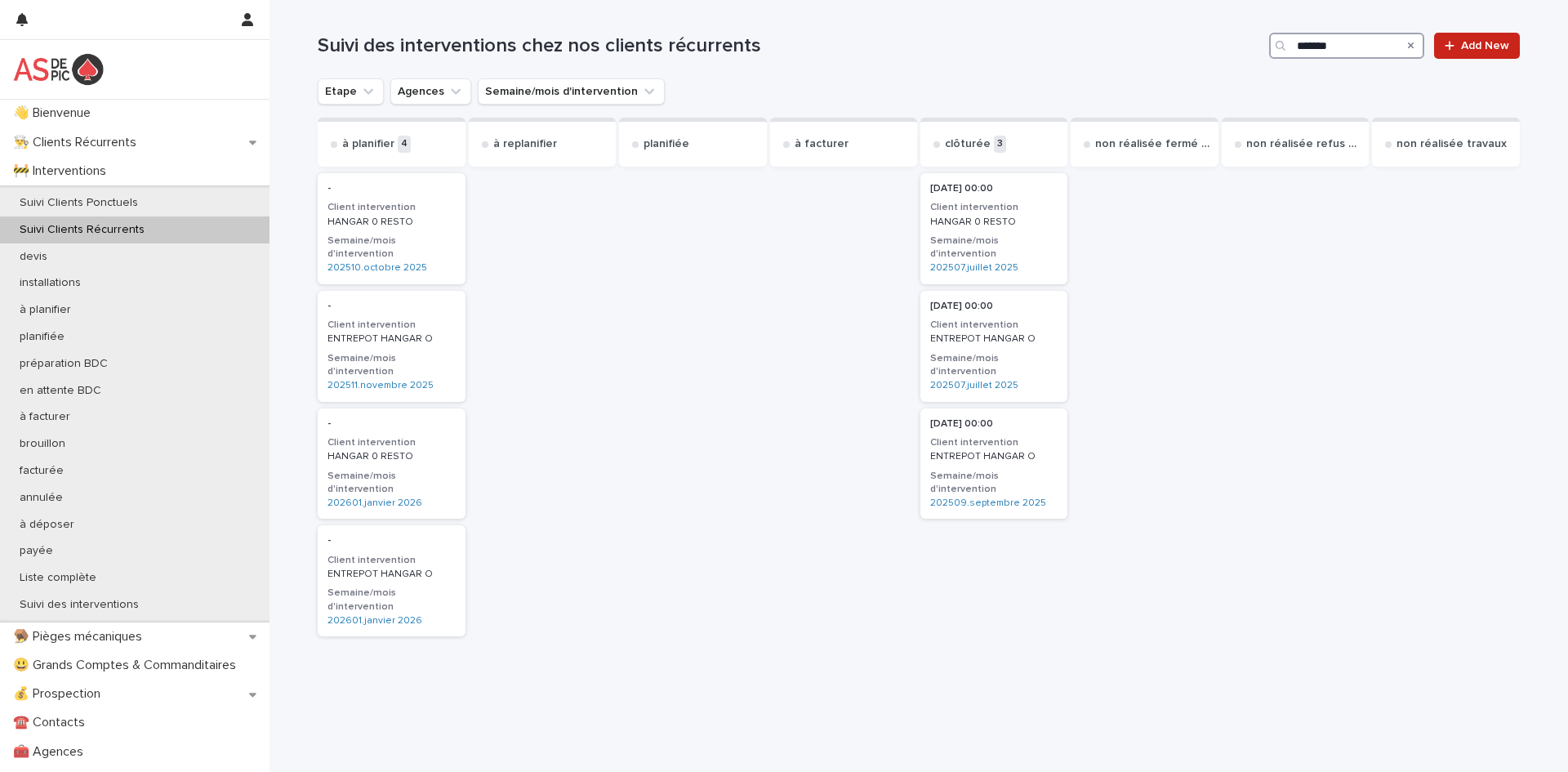
drag, startPoint x: 1338, startPoint y: 42, endPoint x: 1215, endPoint y: 46, distance: 123.1
click at [1215, 46] on div "Suivi des interventions chez nos clients récurrents ****** Add New" at bounding box center [919, 46] width 1202 height 26
type input "*******"
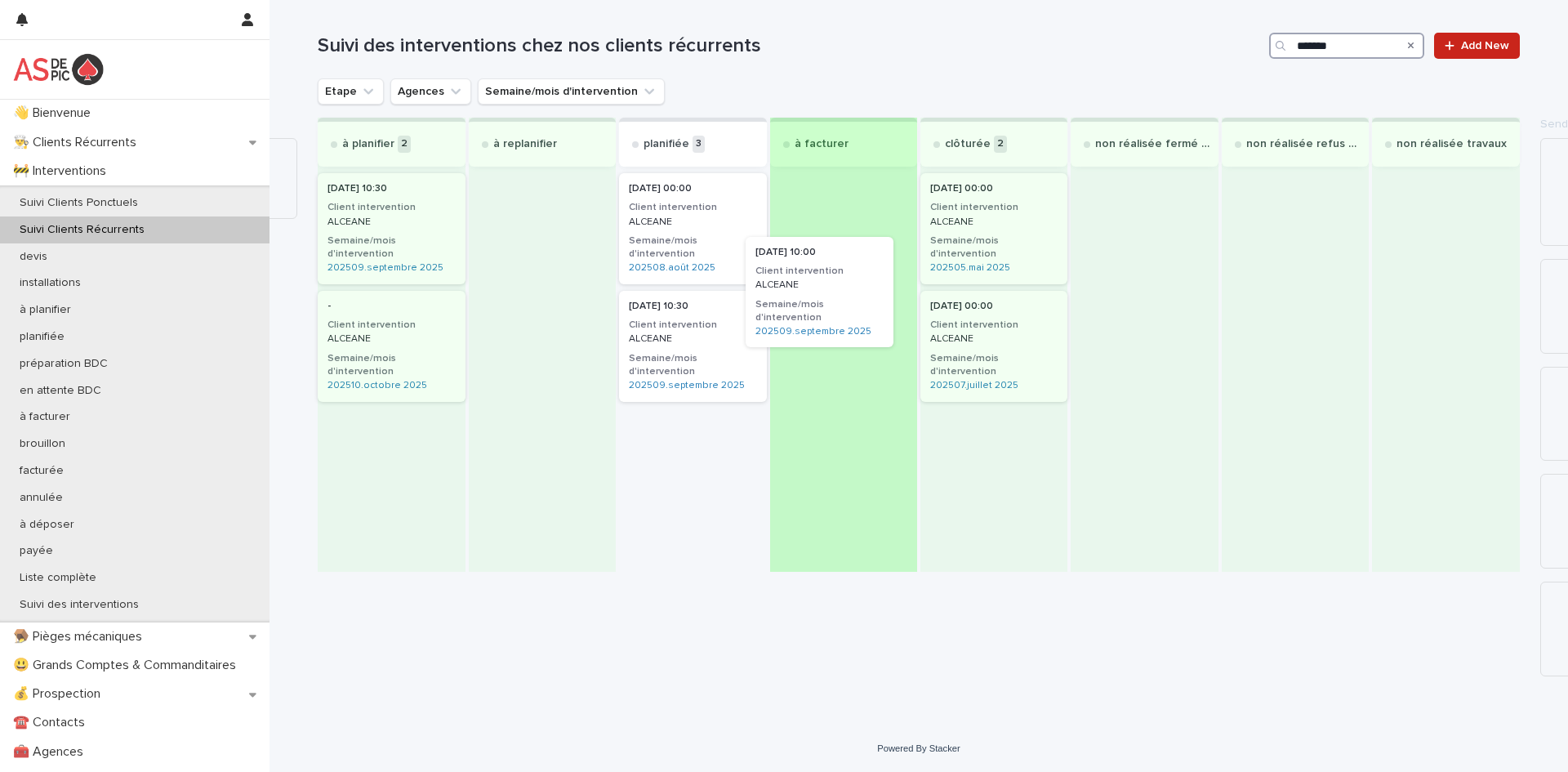
drag, startPoint x: 728, startPoint y: 308, endPoint x: 839, endPoint y: 255, distance: 123.0
click at [839, 255] on div "à planifier 2 [DATE] 10:30 Client intervention ALCEANE Semaine/mois d'intervent…" at bounding box center [919, 344] width 1202 height 454
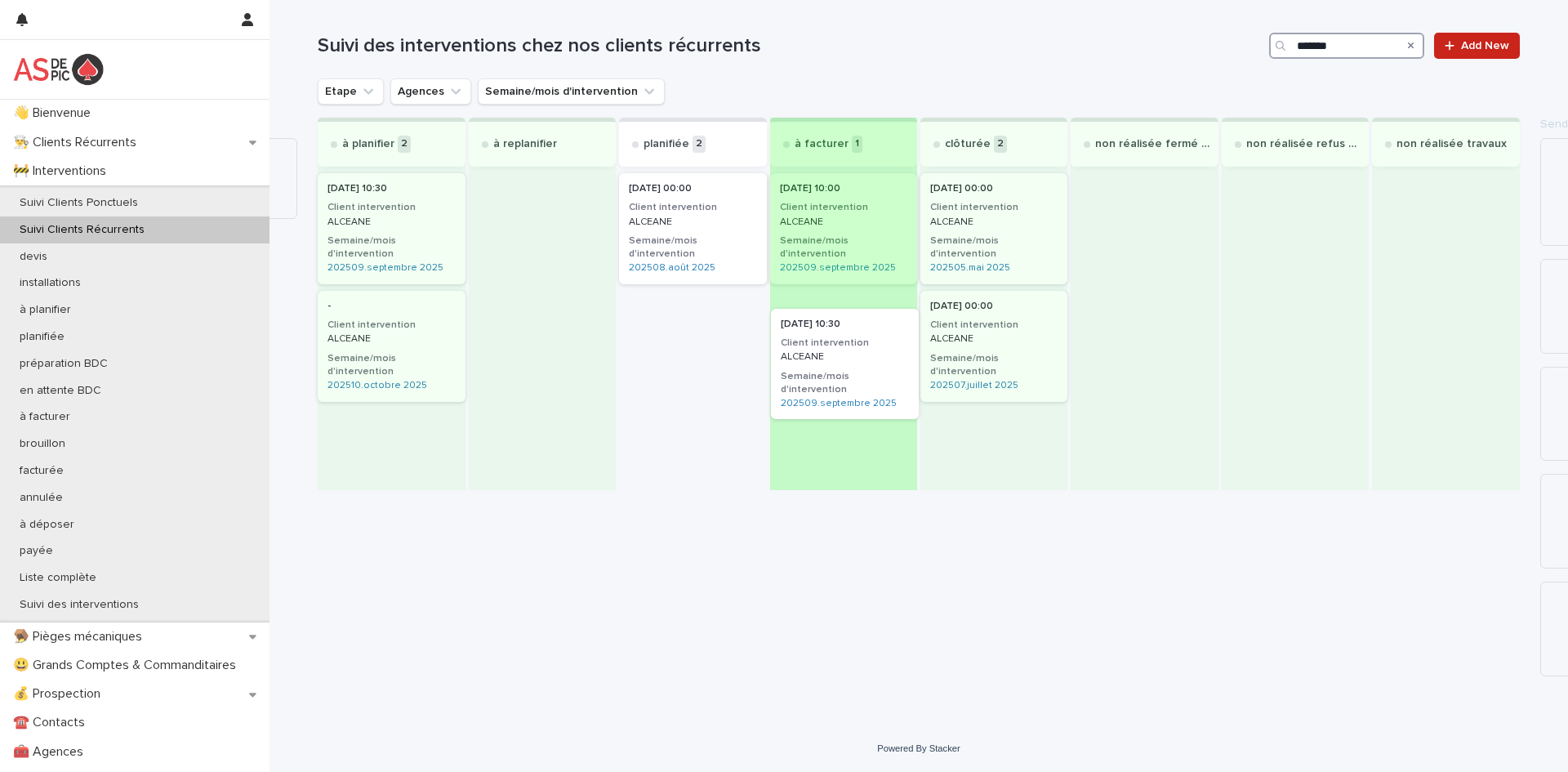
drag, startPoint x: 685, startPoint y: 334, endPoint x: 847, endPoint y: 370, distance: 166.0
click at [847, 370] on div "à planifier 2 [DATE] 10:30 Client intervention ALCEANE Semaine/mois d'intervent…" at bounding box center [919, 304] width 1202 height 373
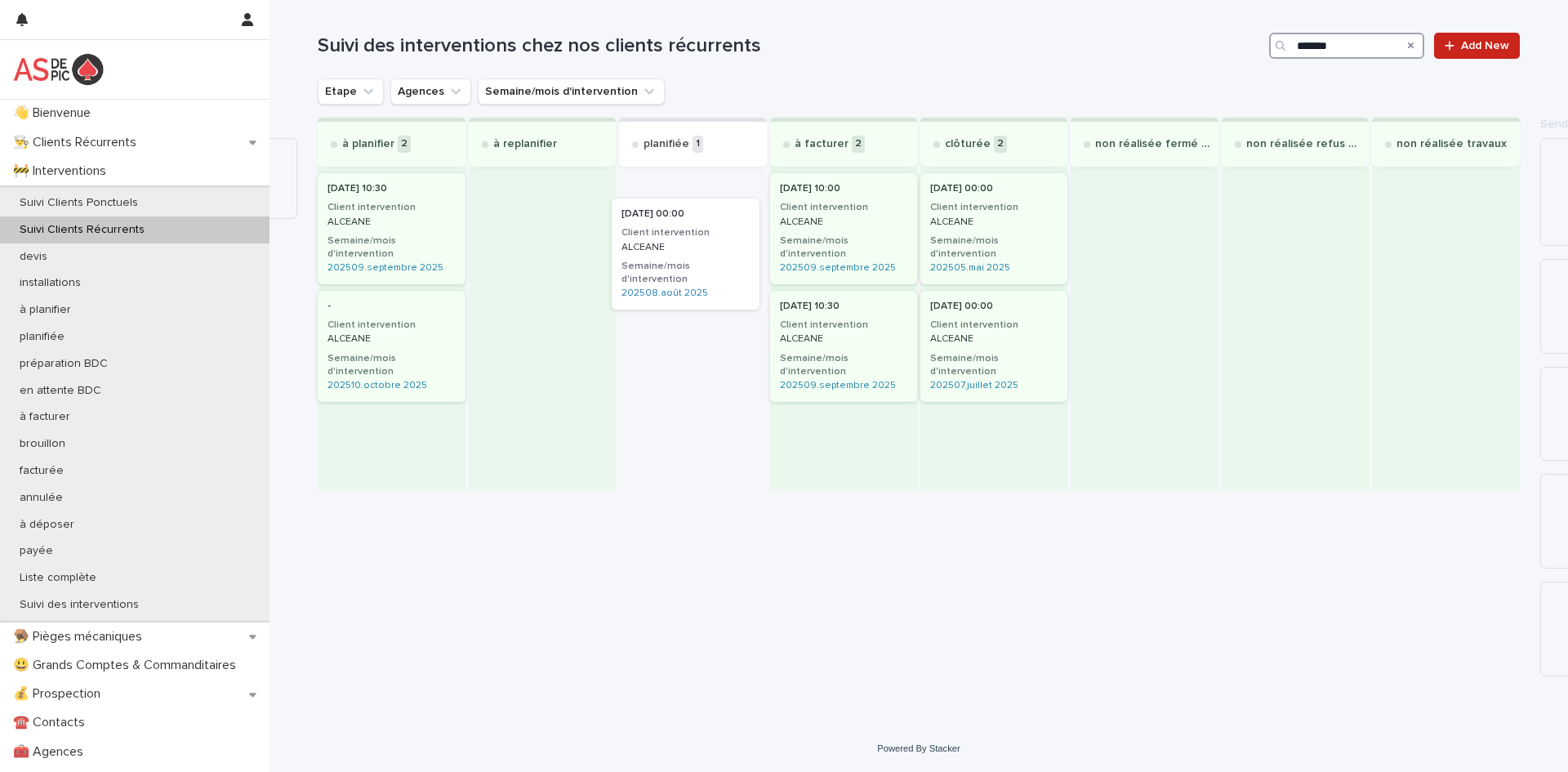
drag, startPoint x: 655, startPoint y: 205, endPoint x: 653, endPoint y: 233, distance: 28.1
click at [653, 233] on div "[DATE] 00:00 Client intervention ALCEANE Semaine/mois d'intervention 202508.aoû…" at bounding box center [692, 330] width 147 height 321
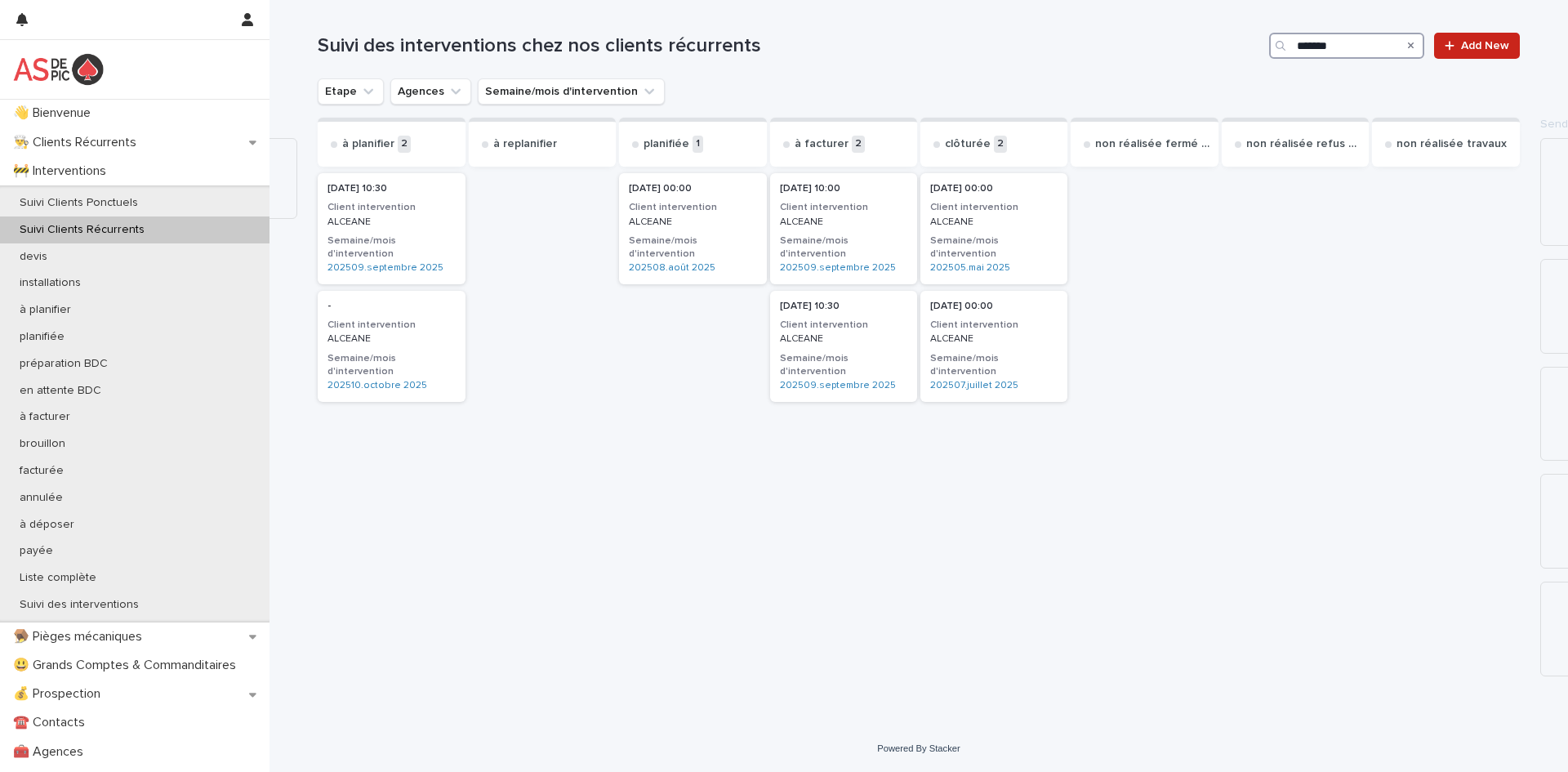
click at [827, 205] on h3 "Client intervention" at bounding box center [843, 207] width 127 height 13
